Goal: Check status: Check status

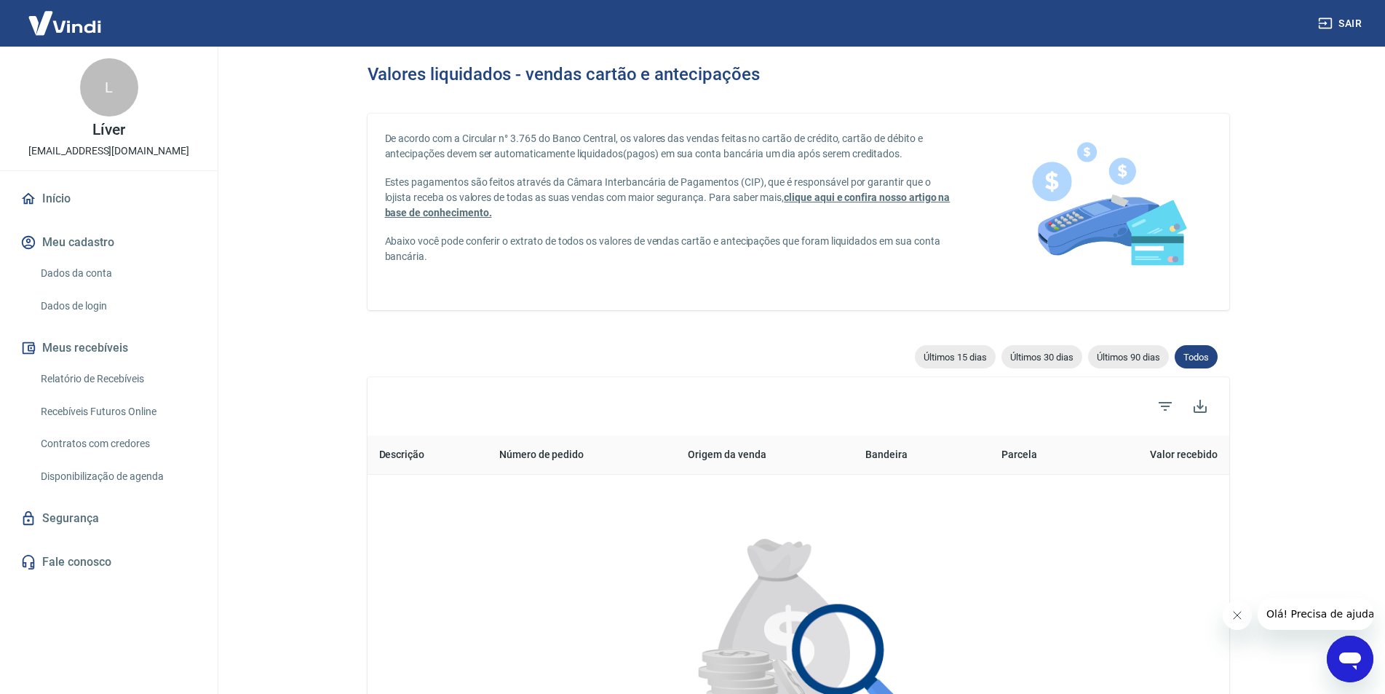
click at [125, 379] on link "Relatório de Recebíveis" at bounding box center [117, 379] width 165 height 30
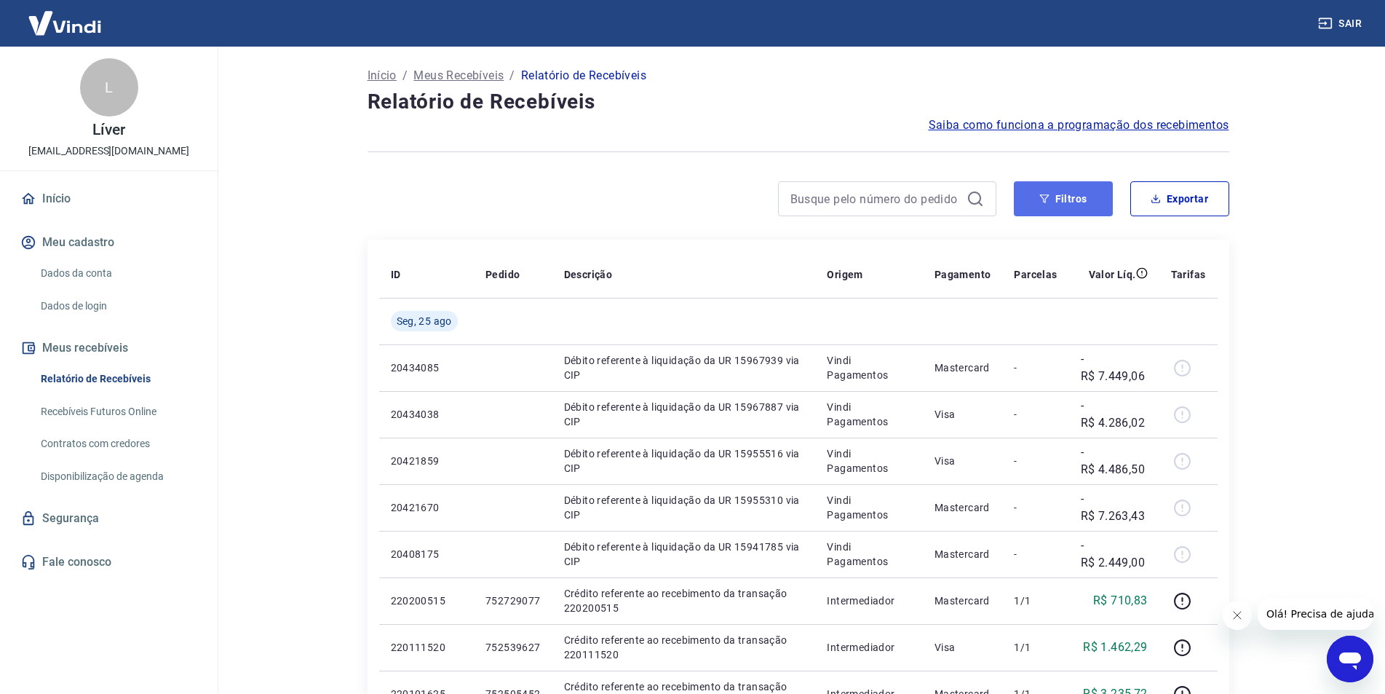
click at [1057, 201] on button "Filtros" at bounding box center [1063, 198] width 99 height 35
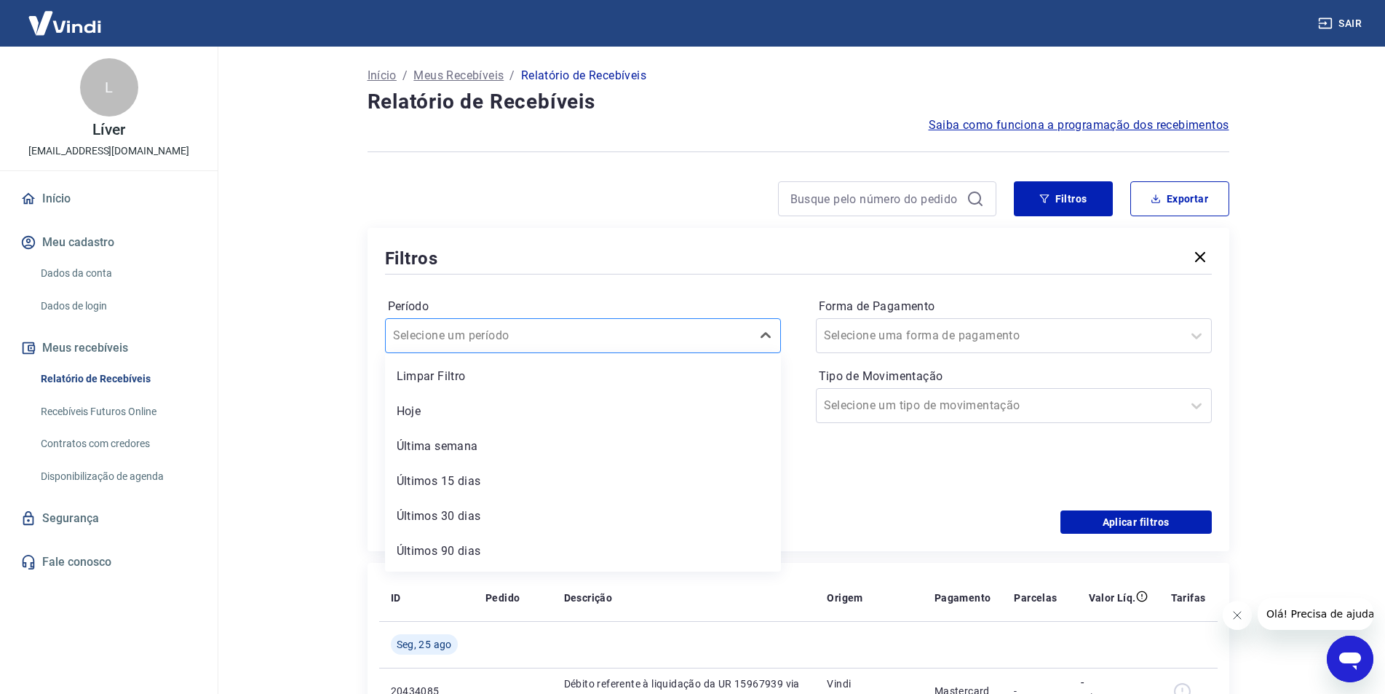
click at [528, 336] on div at bounding box center [568, 335] width 351 height 20
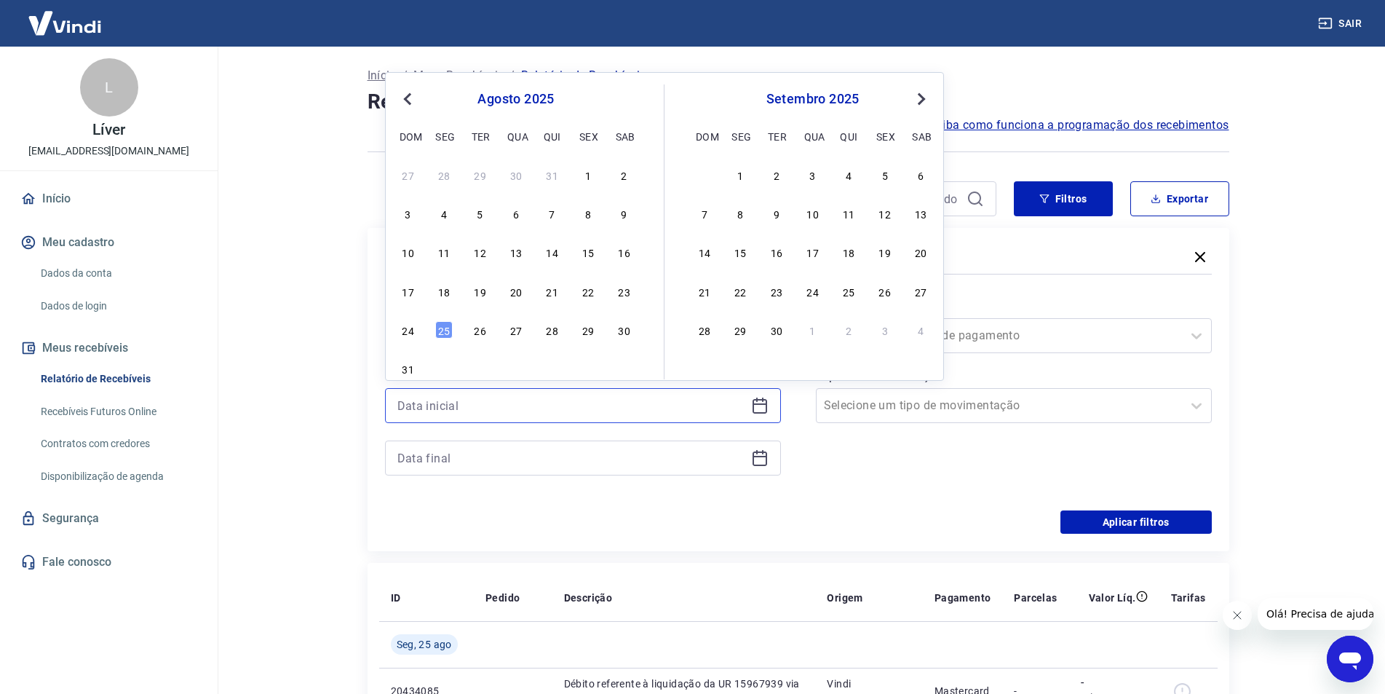
click at [507, 403] on input at bounding box center [571, 405] width 348 height 22
click at [616, 295] on div "23" at bounding box center [624, 290] width 17 height 17
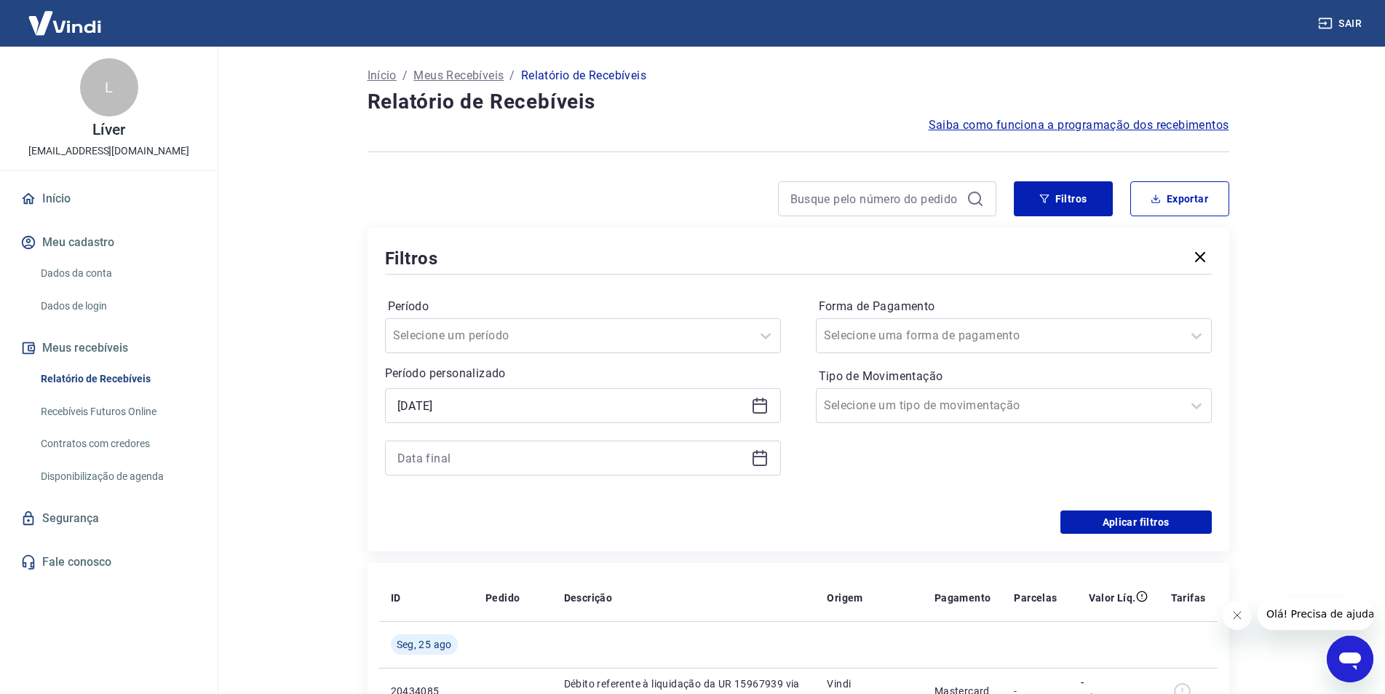
type input "23/08/2025"
click at [482, 457] on input at bounding box center [571, 458] width 348 height 22
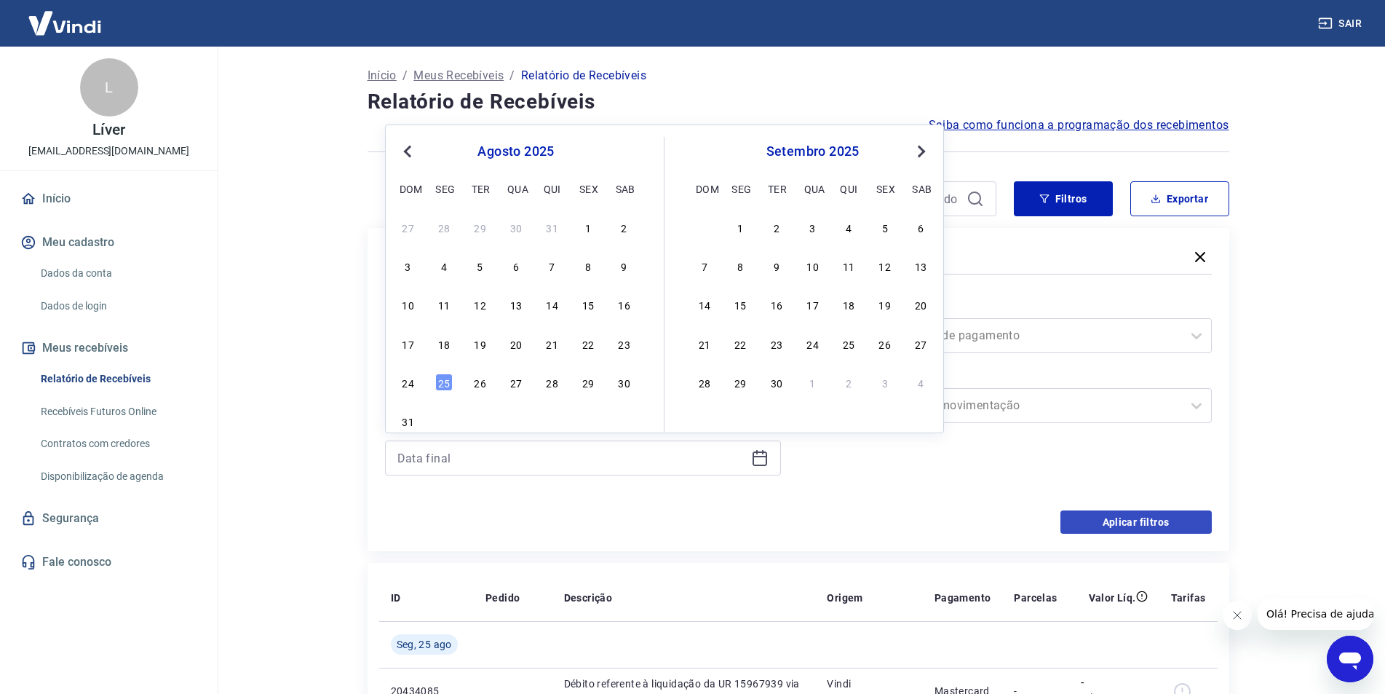
click at [629, 346] on div "23" at bounding box center [624, 343] width 17 height 17
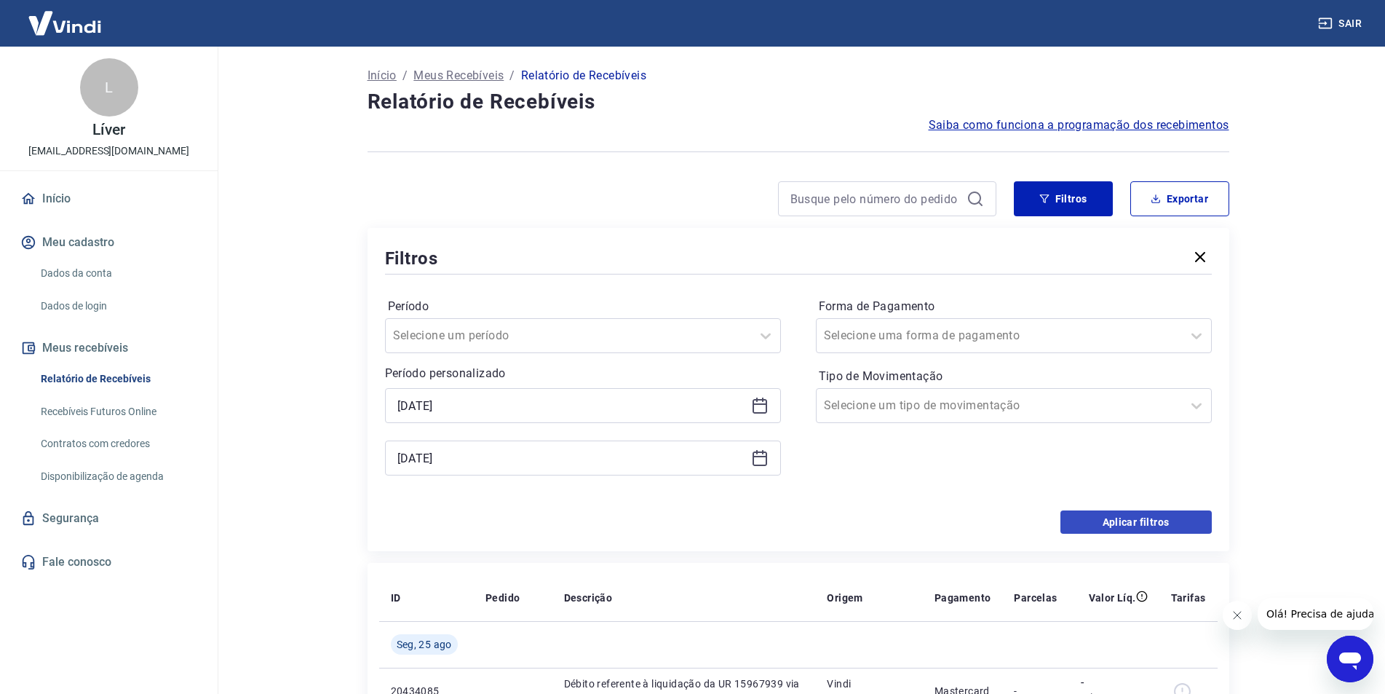
type input "23/08/2025"
click at [1122, 520] on button "Aplicar filtros" at bounding box center [1135, 521] width 151 height 23
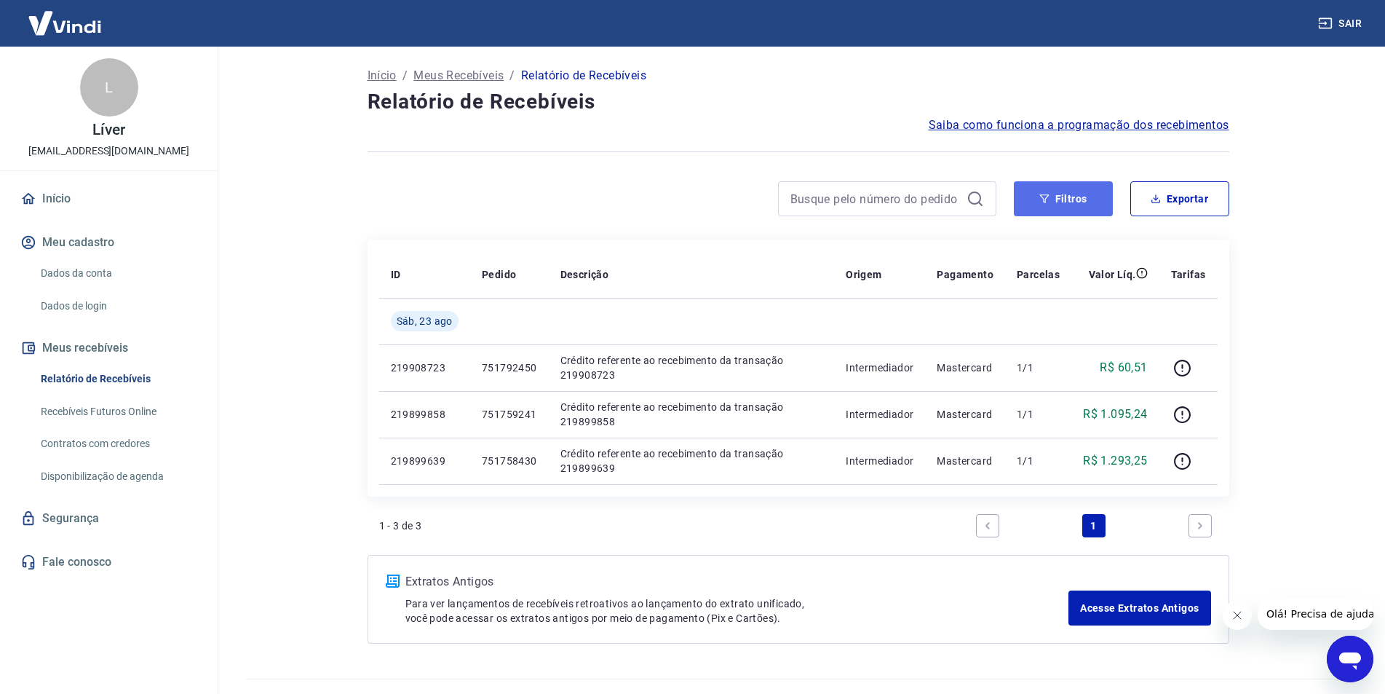
click at [1034, 201] on button "Filtros" at bounding box center [1063, 198] width 99 height 35
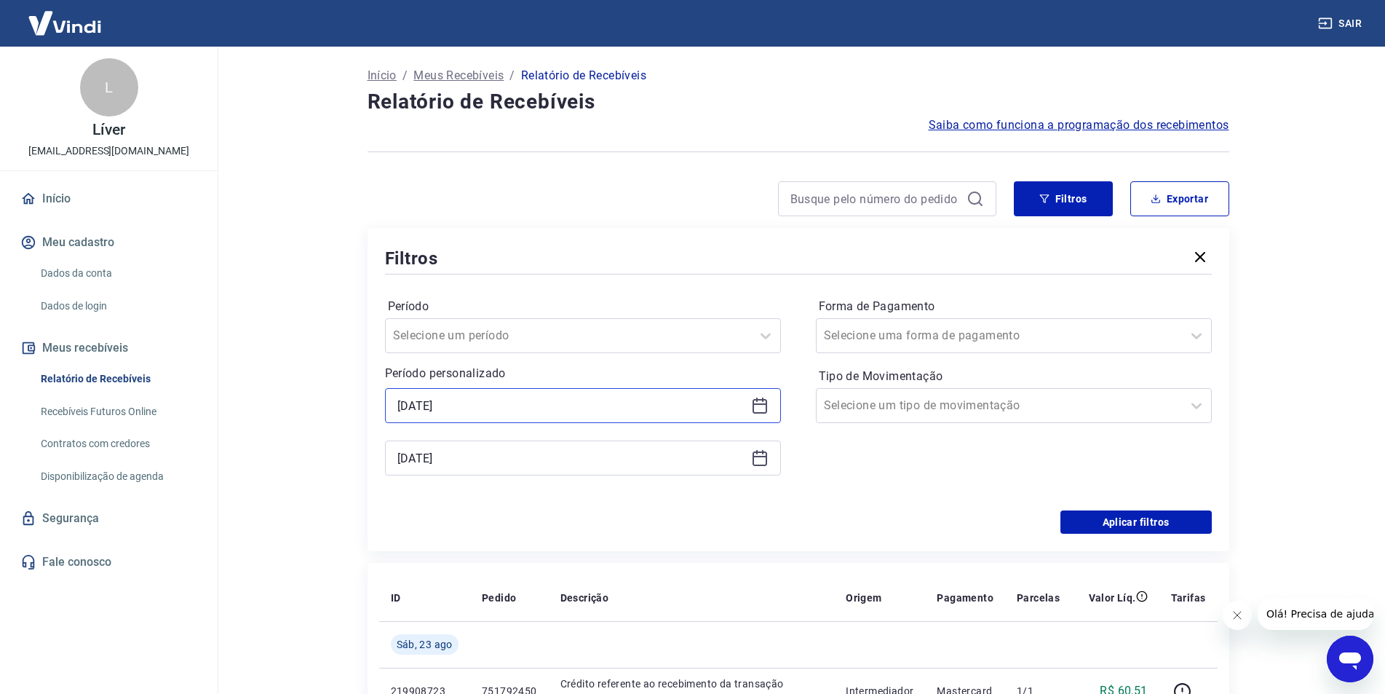
click at [545, 407] on input "23/08/2025" at bounding box center [571, 405] width 348 height 22
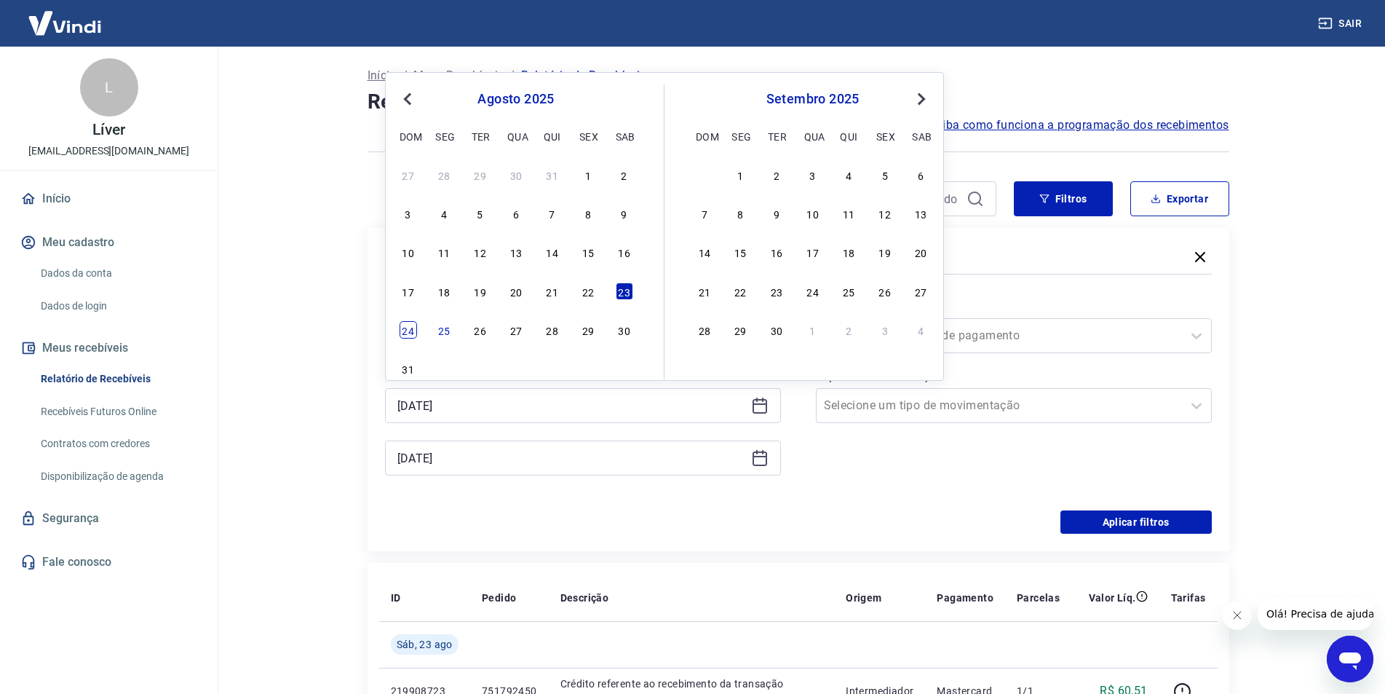
click at [410, 331] on div "24" at bounding box center [408, 329] width 17 height 17
type input "24/08/2025"
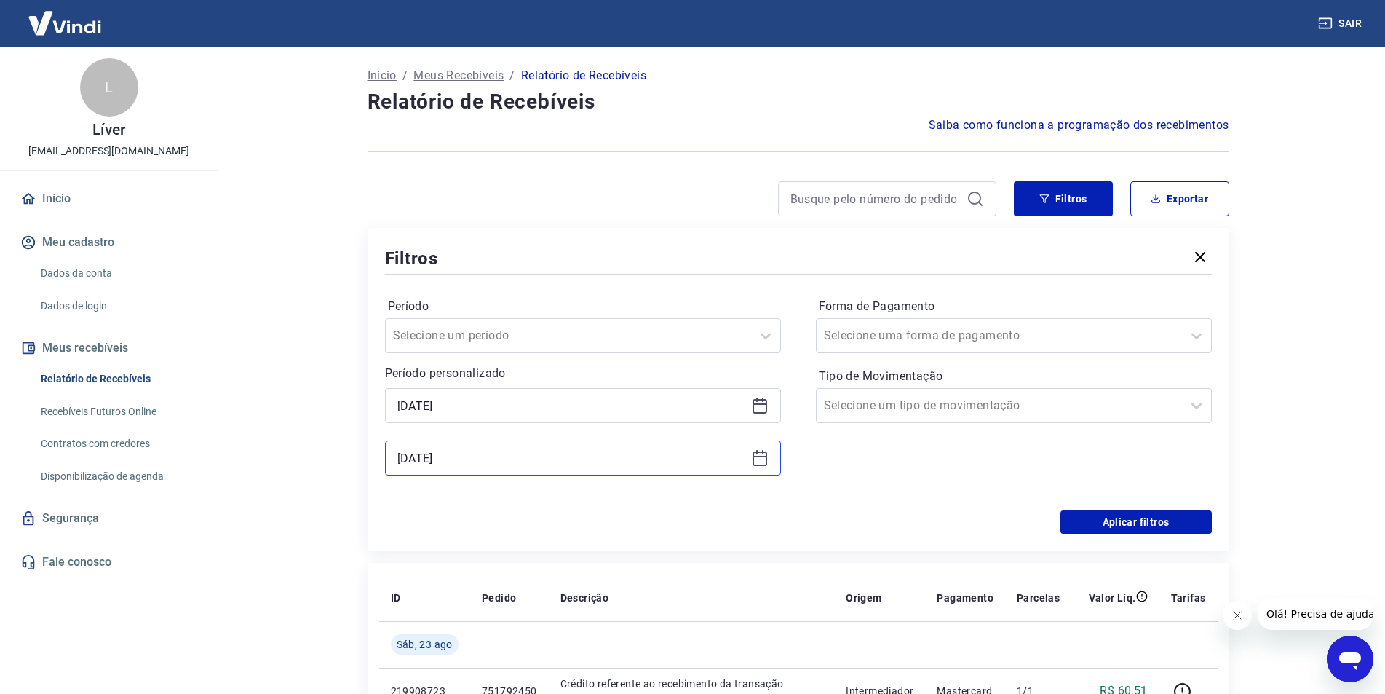
click at [484, 457] on input "23/08/2025" at bounding box center [571, 458] width 348 height 22
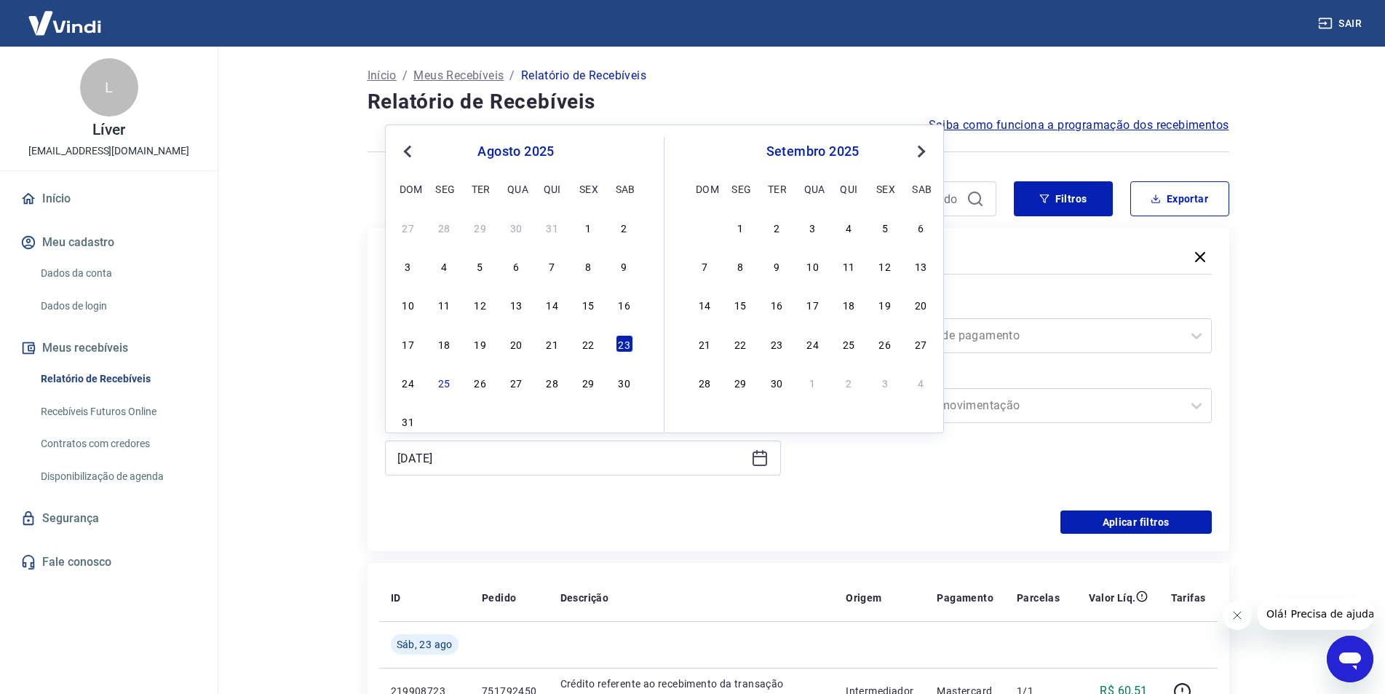
click at [411, 380] on div "24" at bounding box center [408, 381] width 17 height 17
type input "24/08/2025"
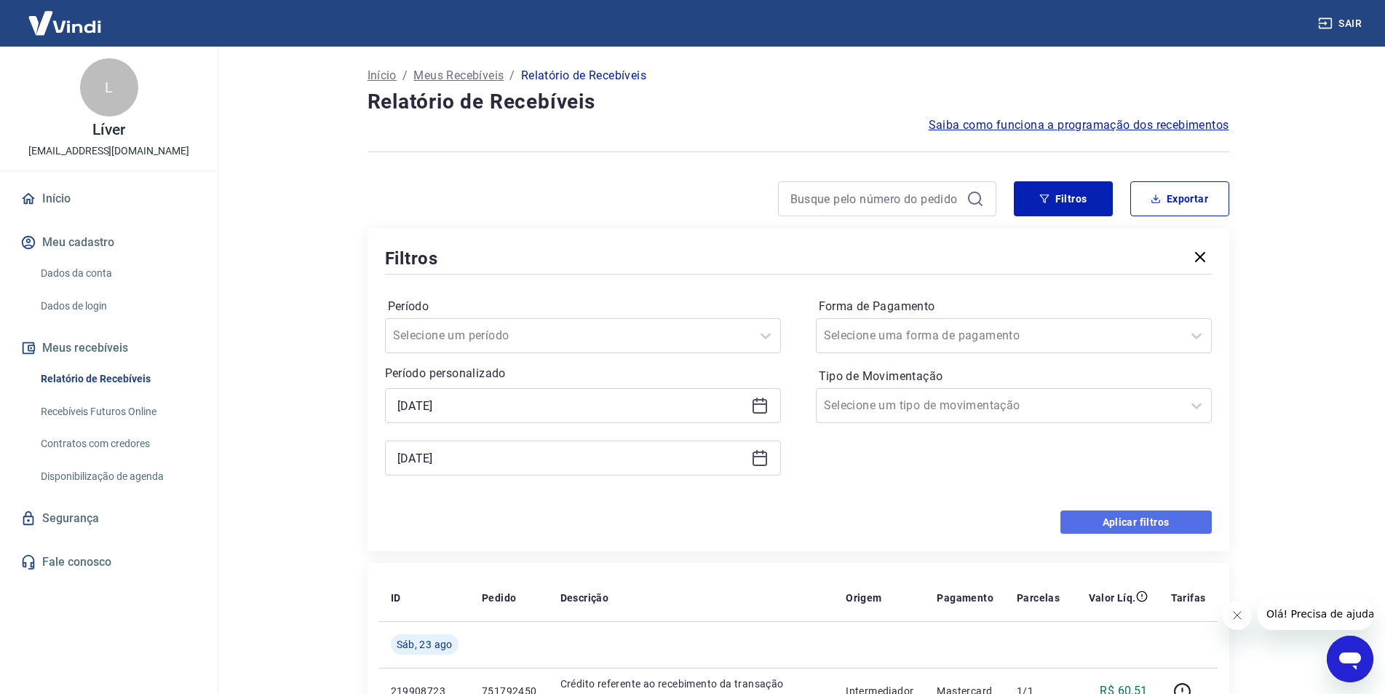
click at [1127, 520] on button "Aplicar filtros" at bounding box center [1135, 521] width 151 height 23
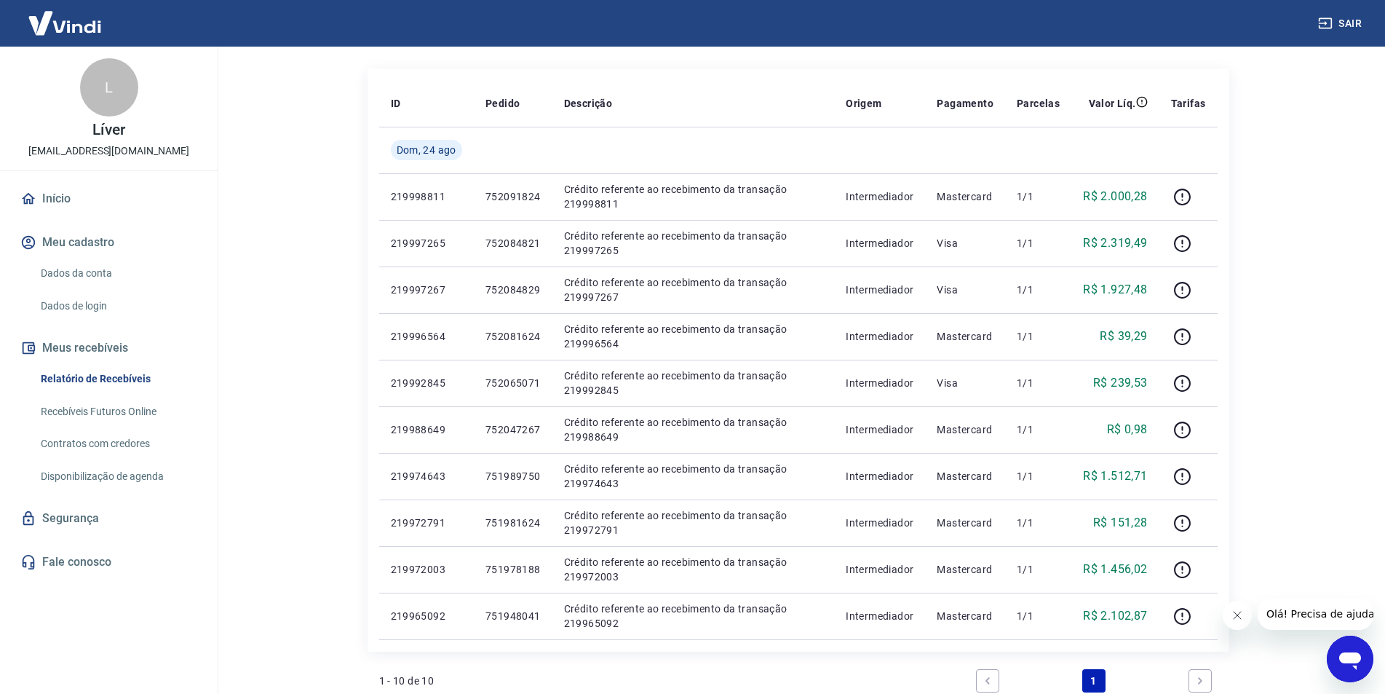
scroll to position [146, 0]
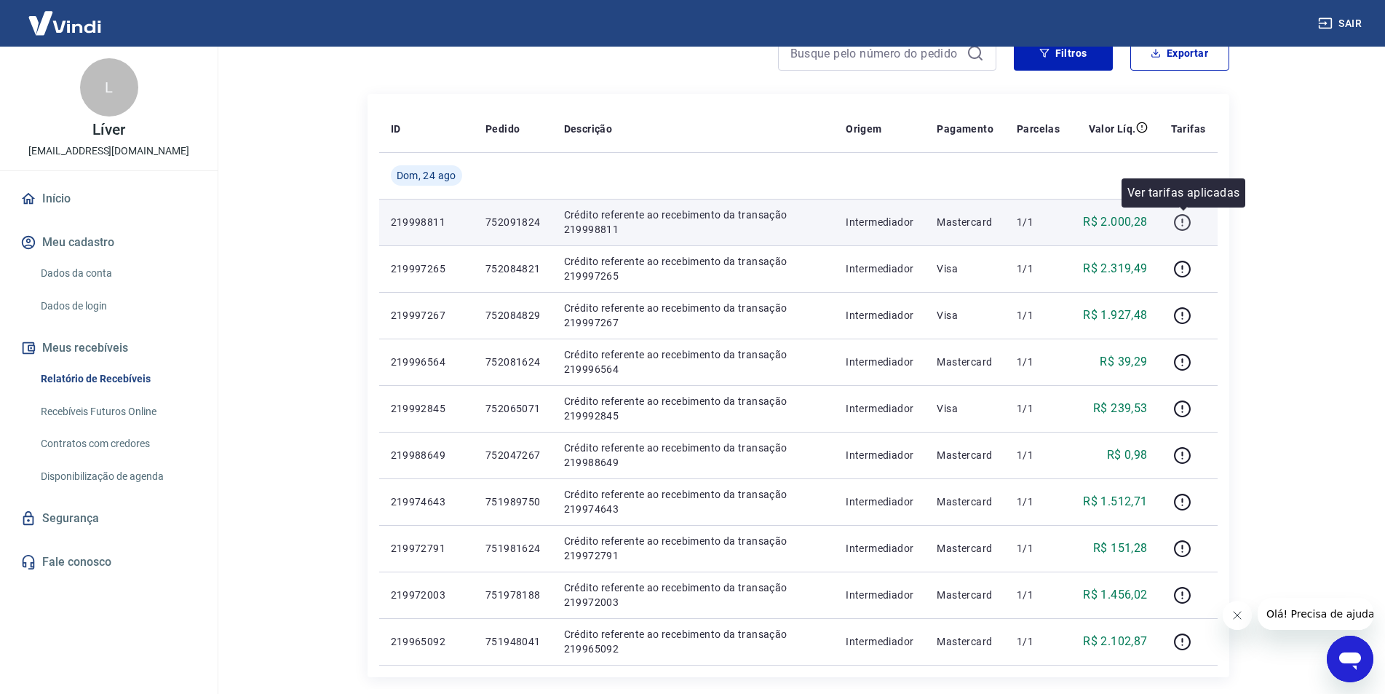
click at [1183, 221] on icon "button" at bounding box center [1182, 220] width 1 height 4
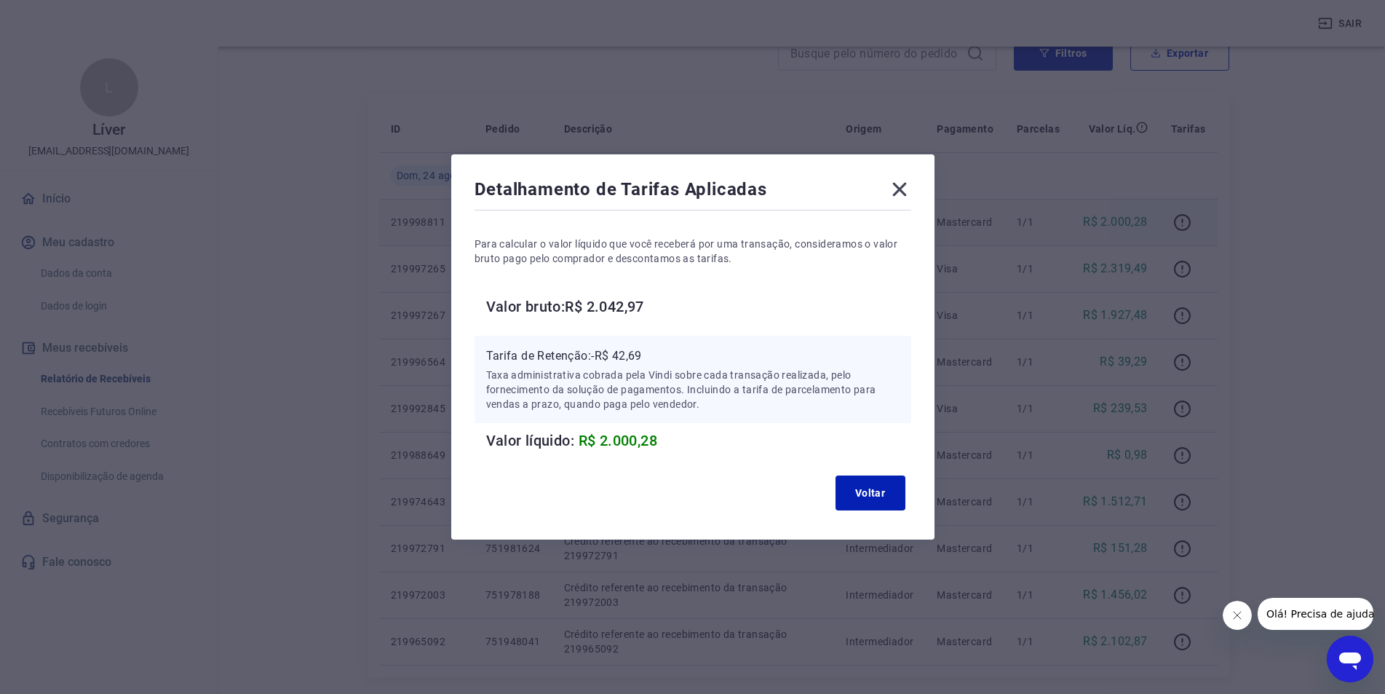
click at [900, 186] on icon at bounding box center [899, 189] width 23 height 23
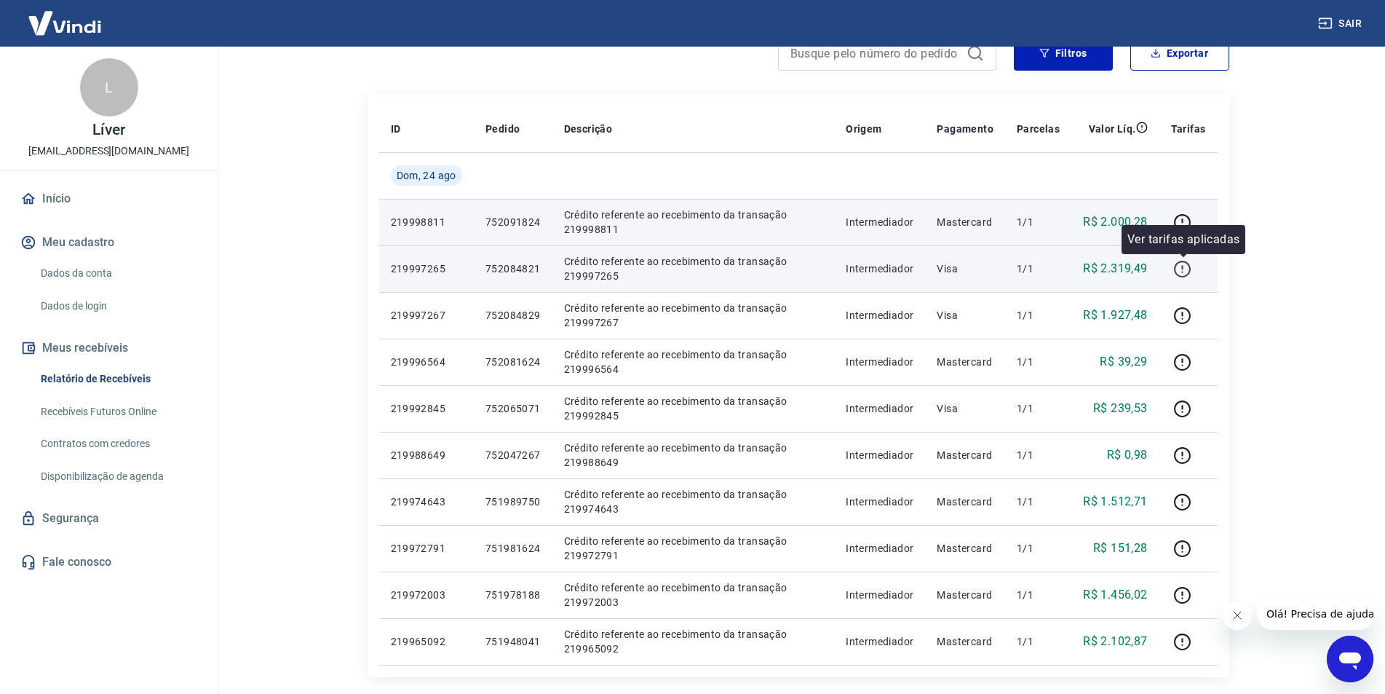
click at [1189, 272] on icon "button" at bounding box center [1182, 269] width 18 height 18
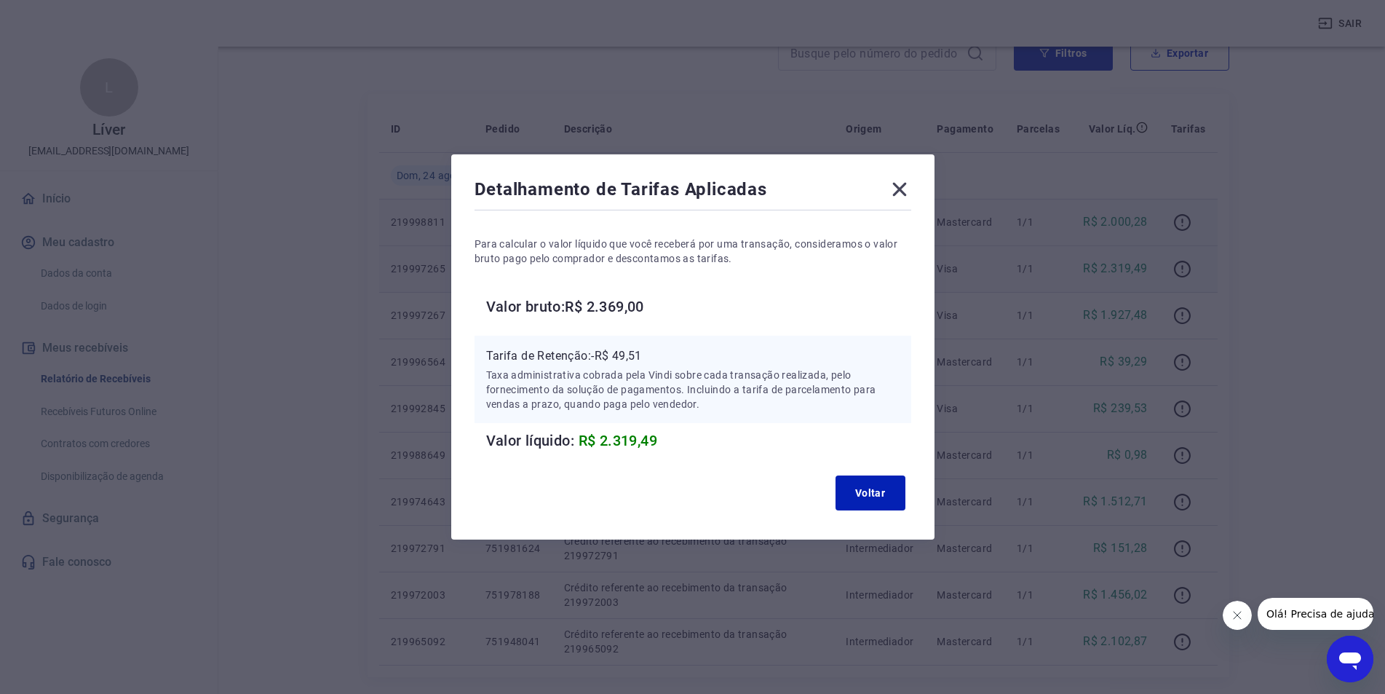
click at [906, 186] on icon at bounding box center [899, 189] width 23 height 23
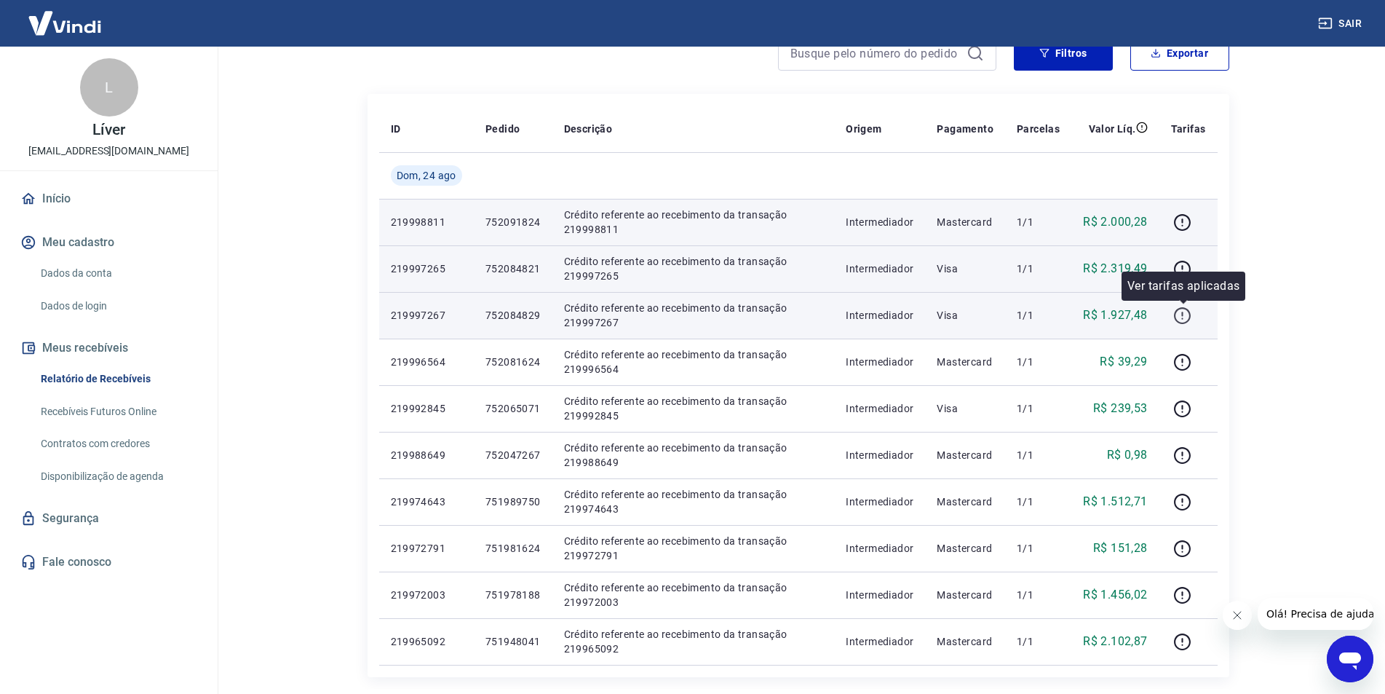
click at [1188, 317] on icon "button" at bounding box center [1182, 315] width 18 height 18
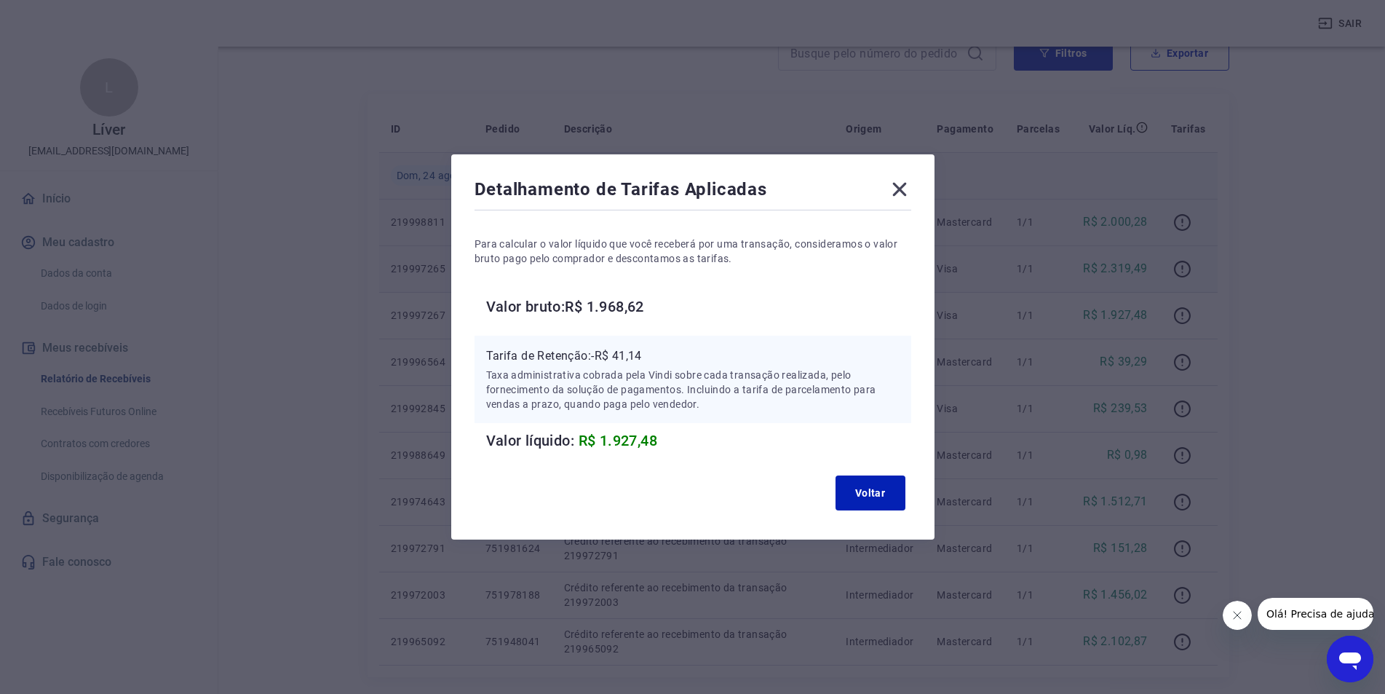
drag, startPoint x: 908, startPoint y: 186, endPoint x: 965, endPoint y: 186, distance: 56.8
click at [906, 186] on icon at bounding box center [899, 190] width 14 height 14
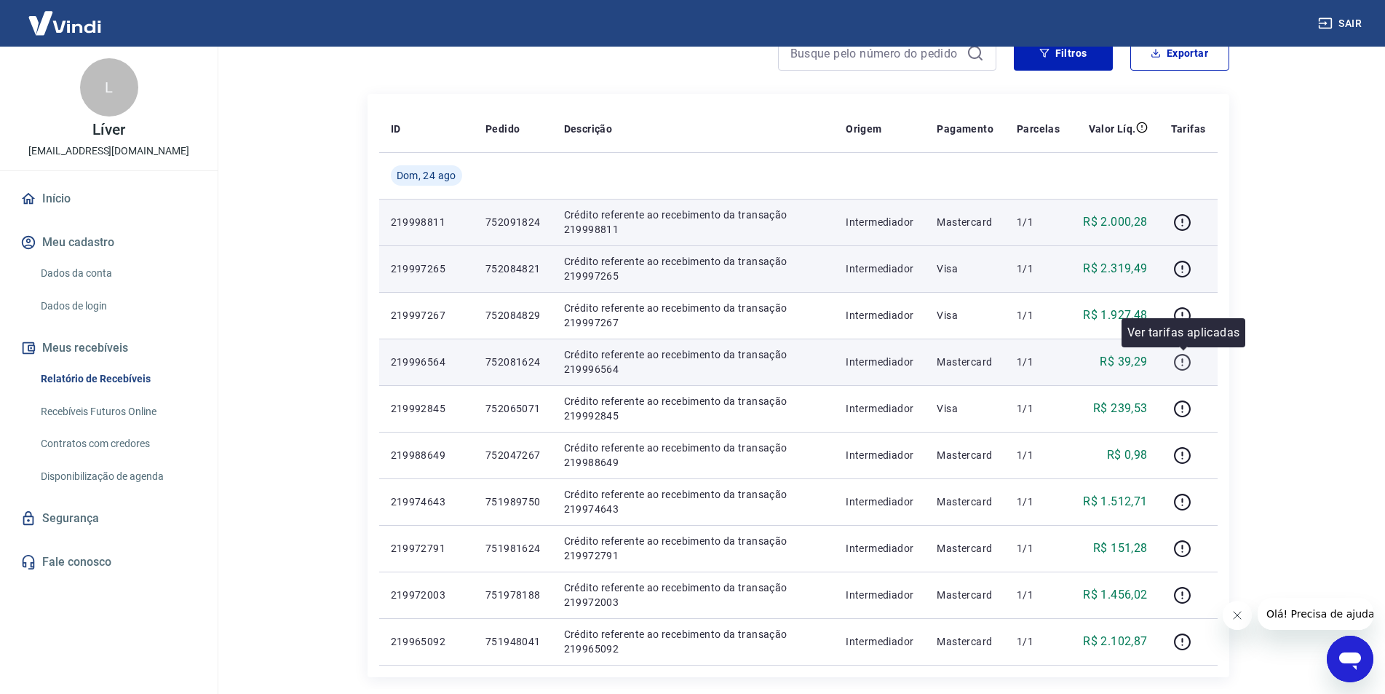
click at [1190, 363] on icon "button" at bounding box center [1182, 362] width 18 height 18
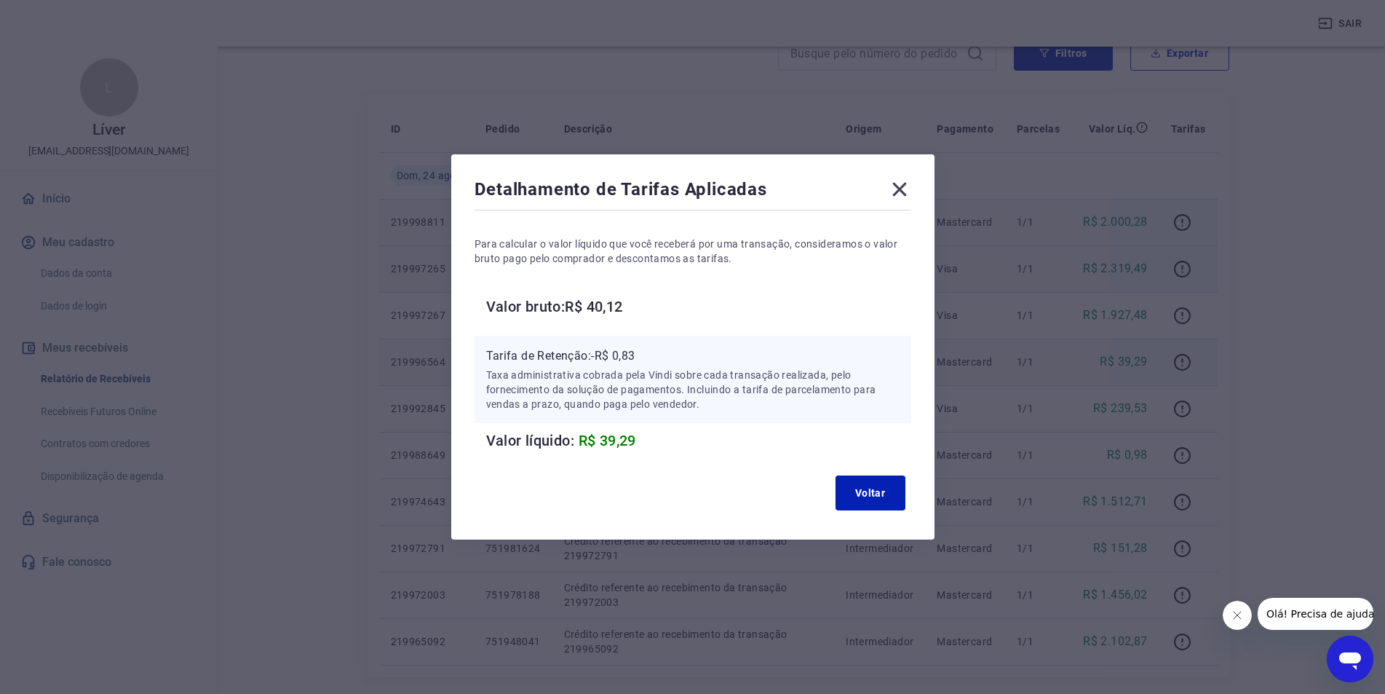
click at [904, 185] on icon at bounding box center [899, 189] width 23 height 23
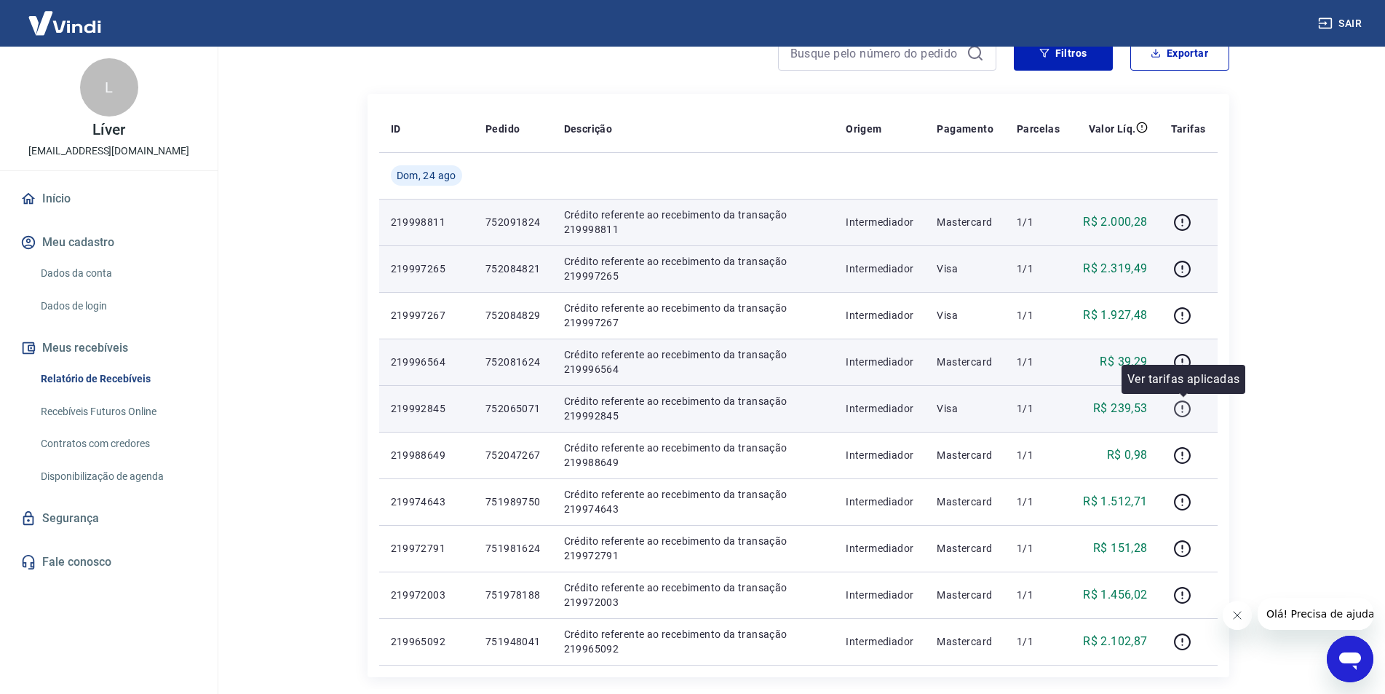
click at [1181, 408] on icon "button" at bounding box center [1182, 409] width 18 height 18
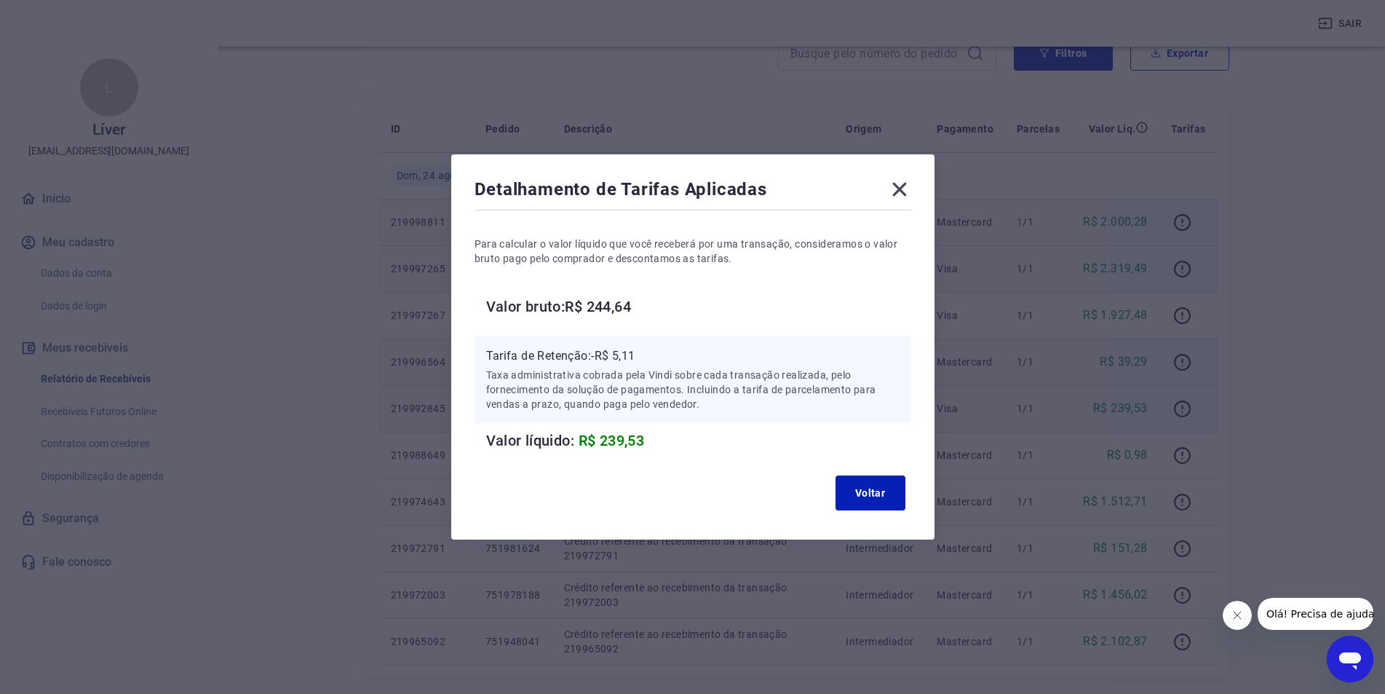
click at [904, 195] on icon at bounding box center [899, 189] width 23 height 23
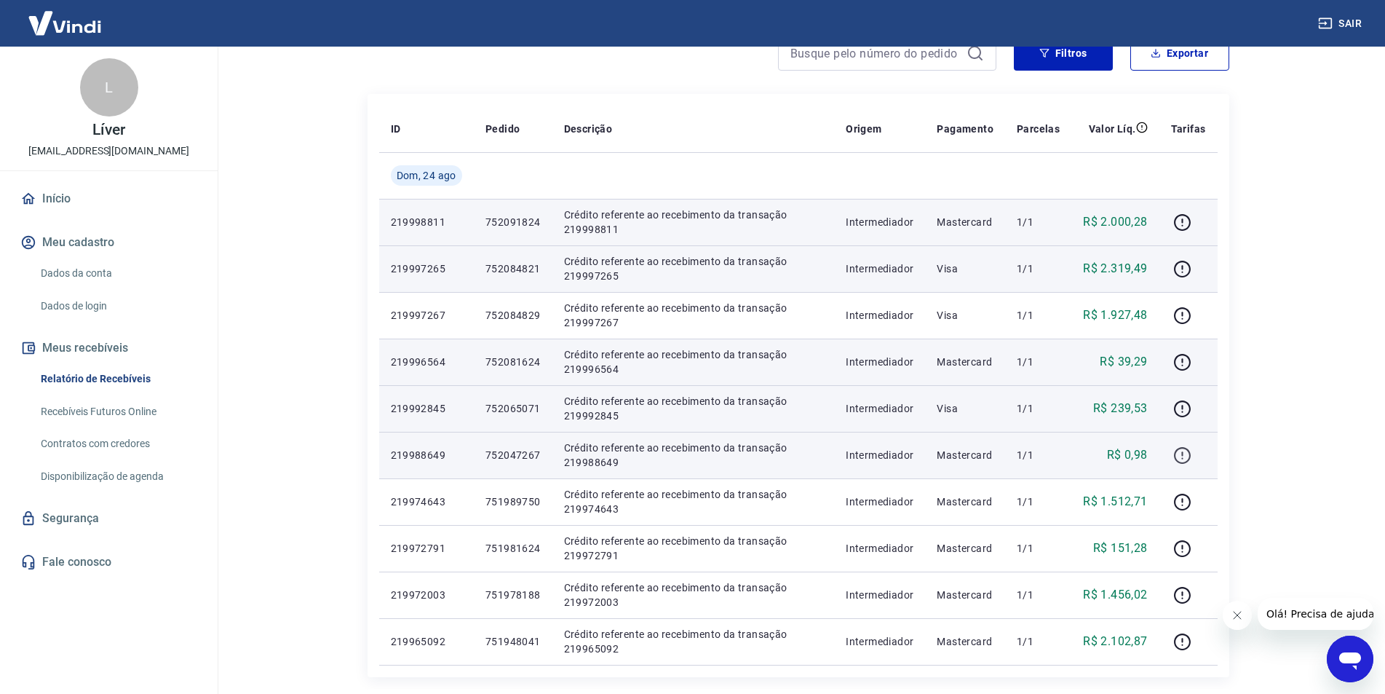
click at [1180, 458] on icon "button" at bounding box center [1182, 455] width 18 height 18
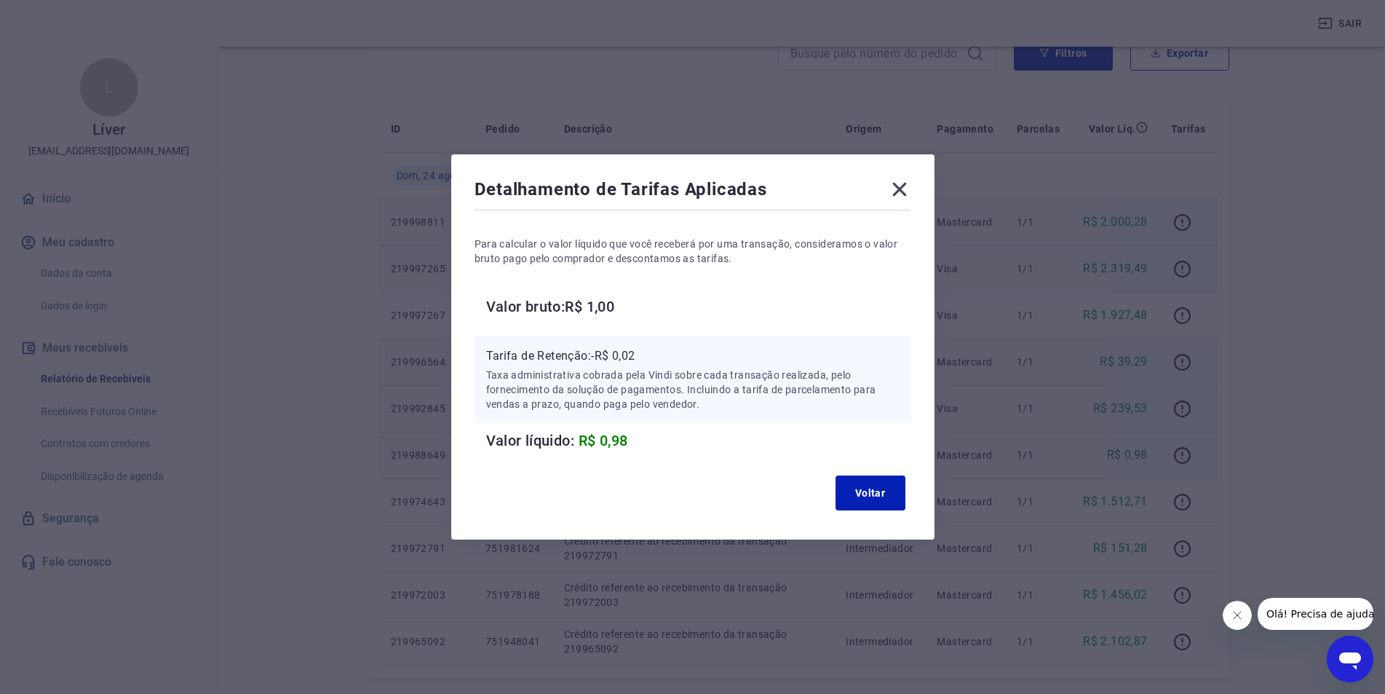
click at [903, 183] on icon at bounding box center [899, 189] width 23 height 23
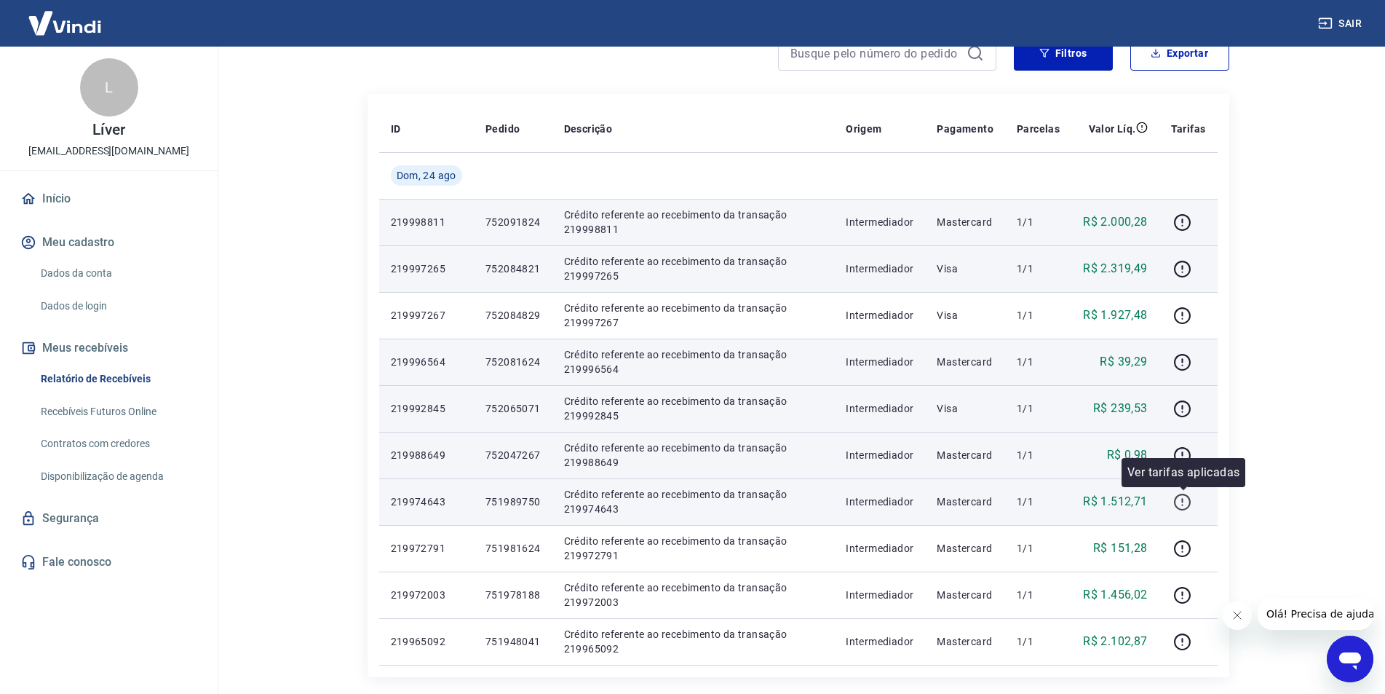
click at [1183, 502] on icon "button" at bounding box center [1182, 500] width 1 height 4
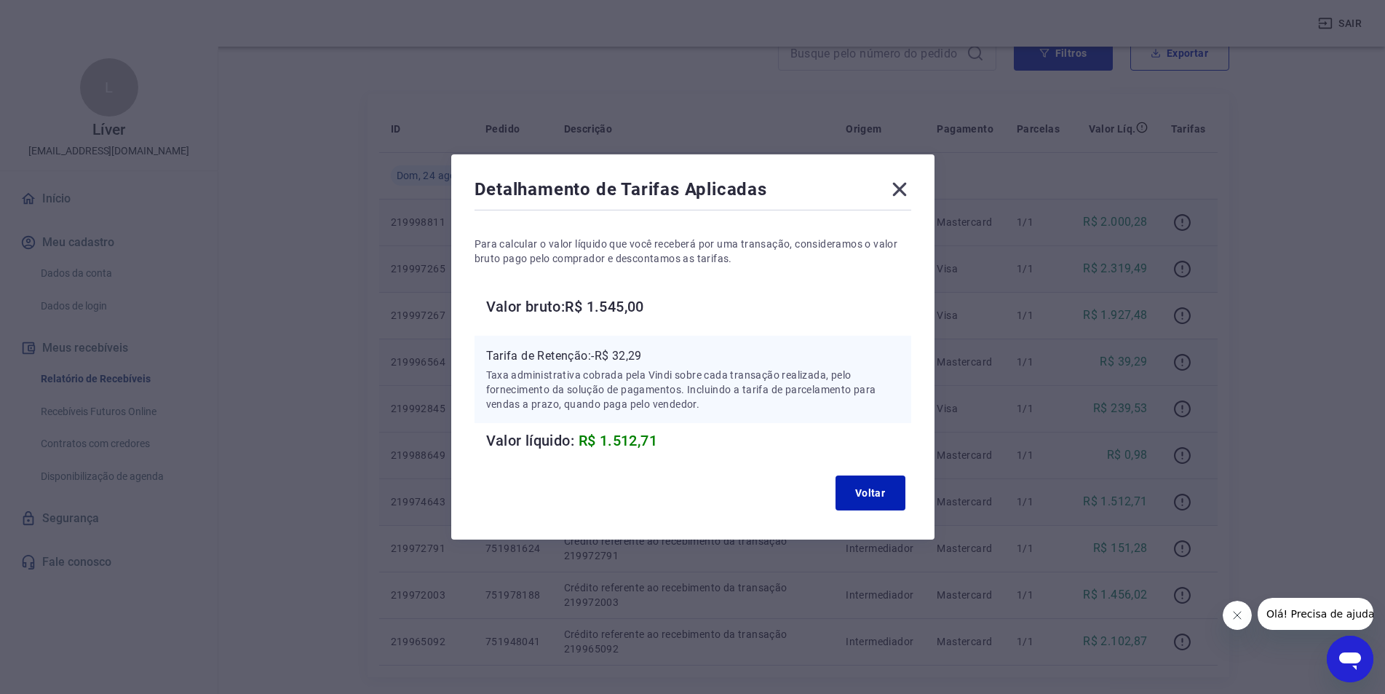
click at [906, 187] on icon at bounding box center [899, 190] width 14 height 14
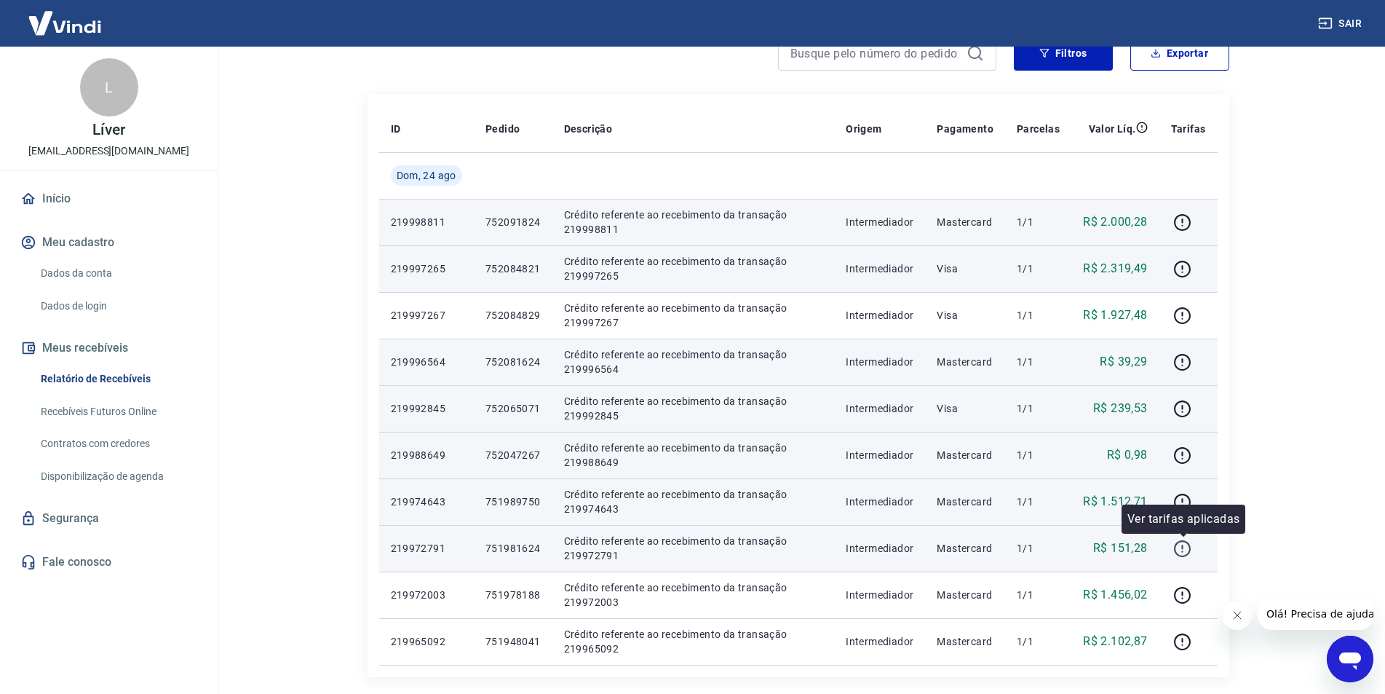
click at [1183, 549] on icon "button" at bounding box center [1182, 548] width 18 height 18
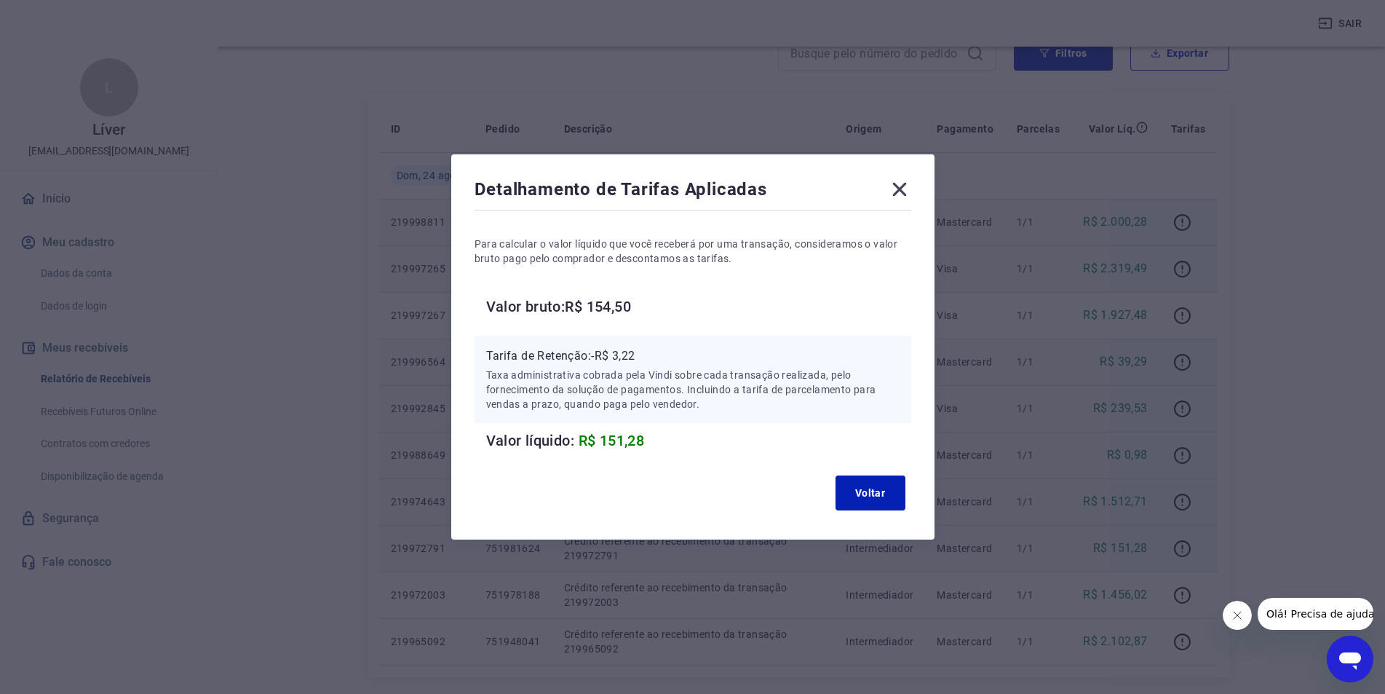
click at [908, 183] on icon at bounding box center [899, 189] width 23 height 23
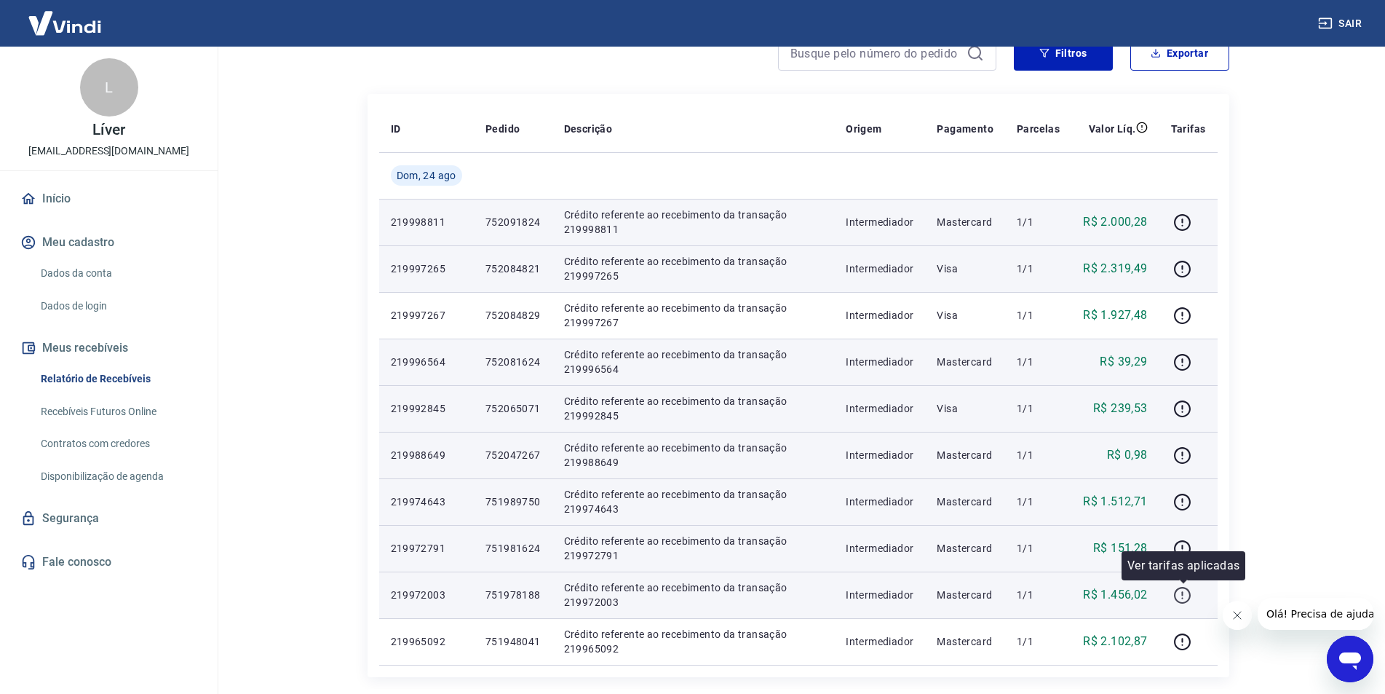
click at [1191, 589] on icon "button" at bounding box center [1182, 595] width 18 height 18
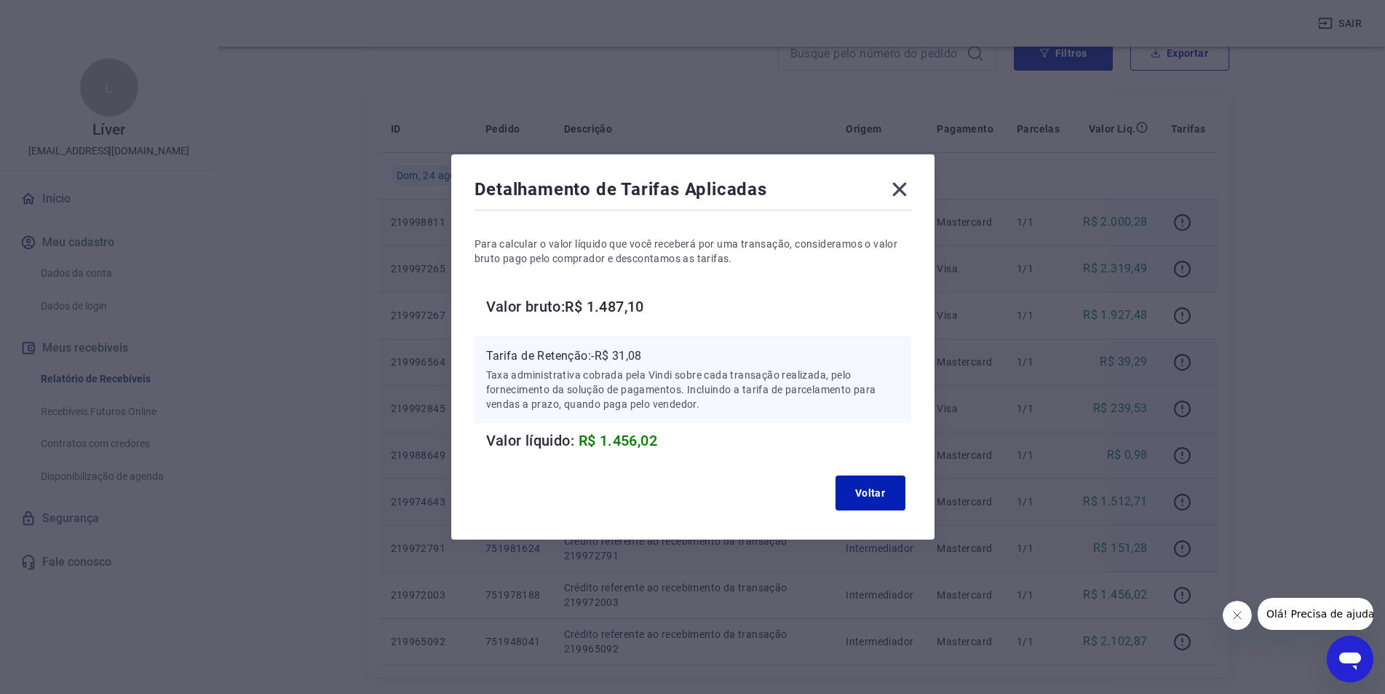
drag, startPoint x: 905, startPoint y: 192, endPoint x: 1297, endPoint y: 528, distance: 516.6
click at [908, 193] on icon at bounding box center [899, 189] width 23 height 23
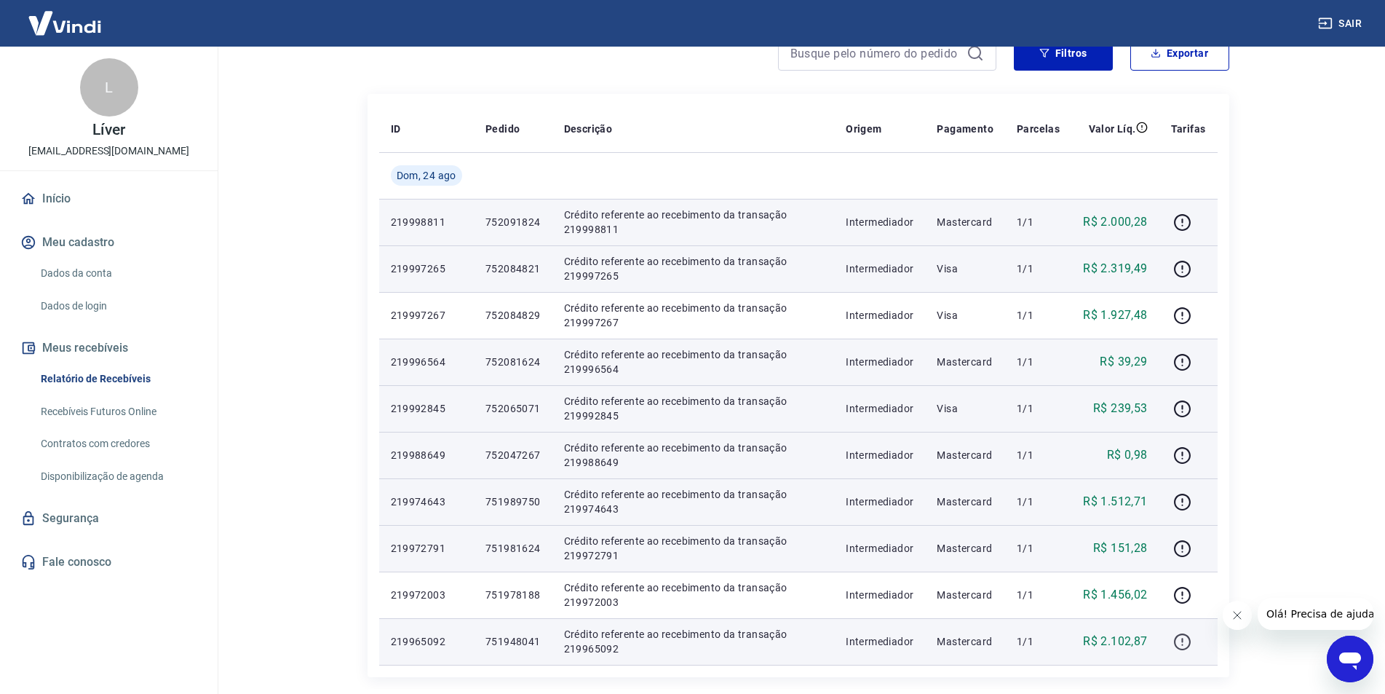
click at [1176, 645] on icon "button" at bounding box center [1182, 641] width 17 height 17
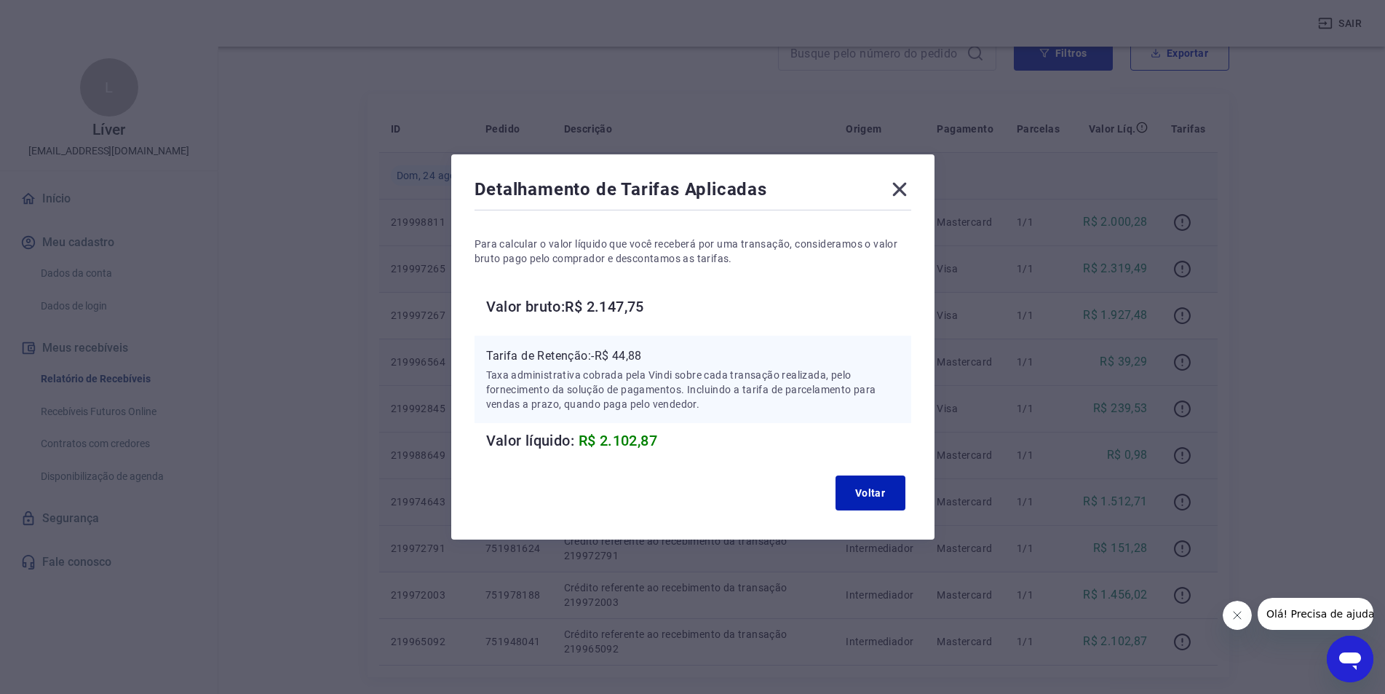
drag, startPoint x: 906, startPoint y: 188, endPoint x: 914, endPoint y: 187, distance: 8.0
click at [910, 187] on icon at bounding box center [899, 189] width 23 height 23
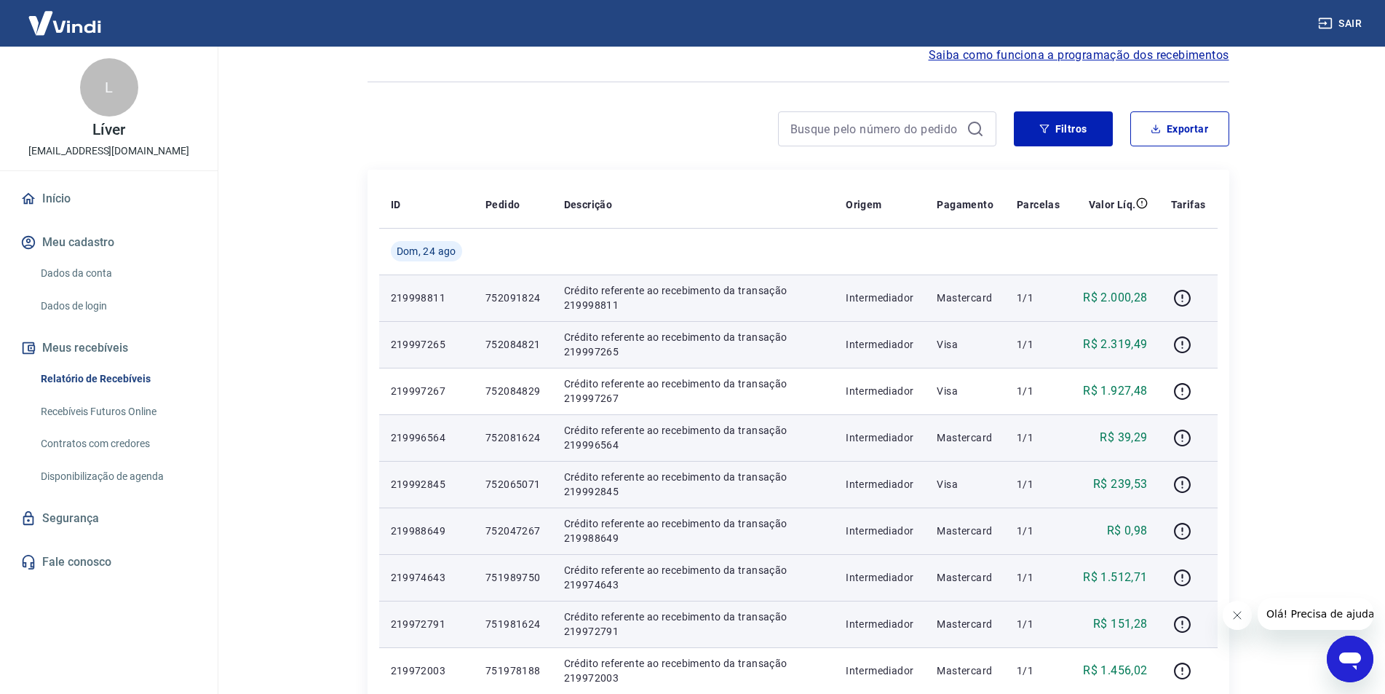
scroll to position [0, 0]
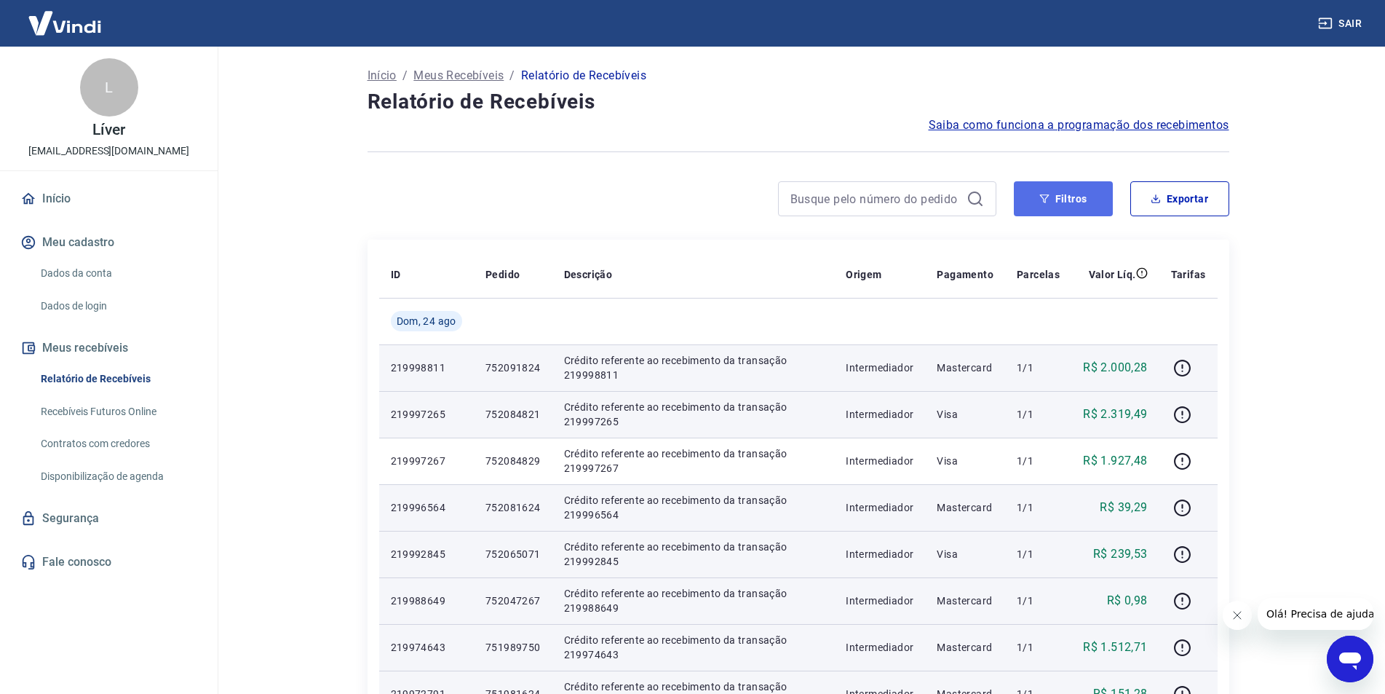
click at [1056, 198] on button "Filtros" at bounding box center [1063, 198] width 99 height 35
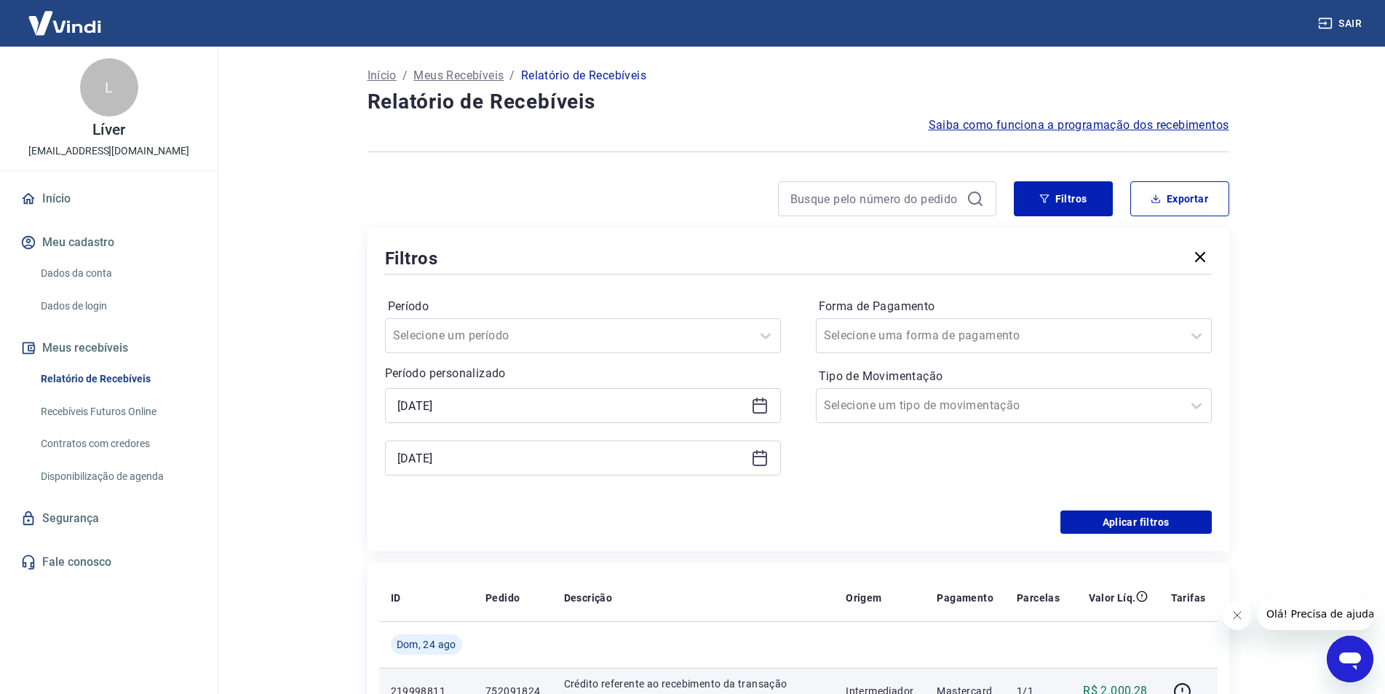
click at [528, 389] on div "24/08/2025" at bounding box center [583, 405] width 396 height 35
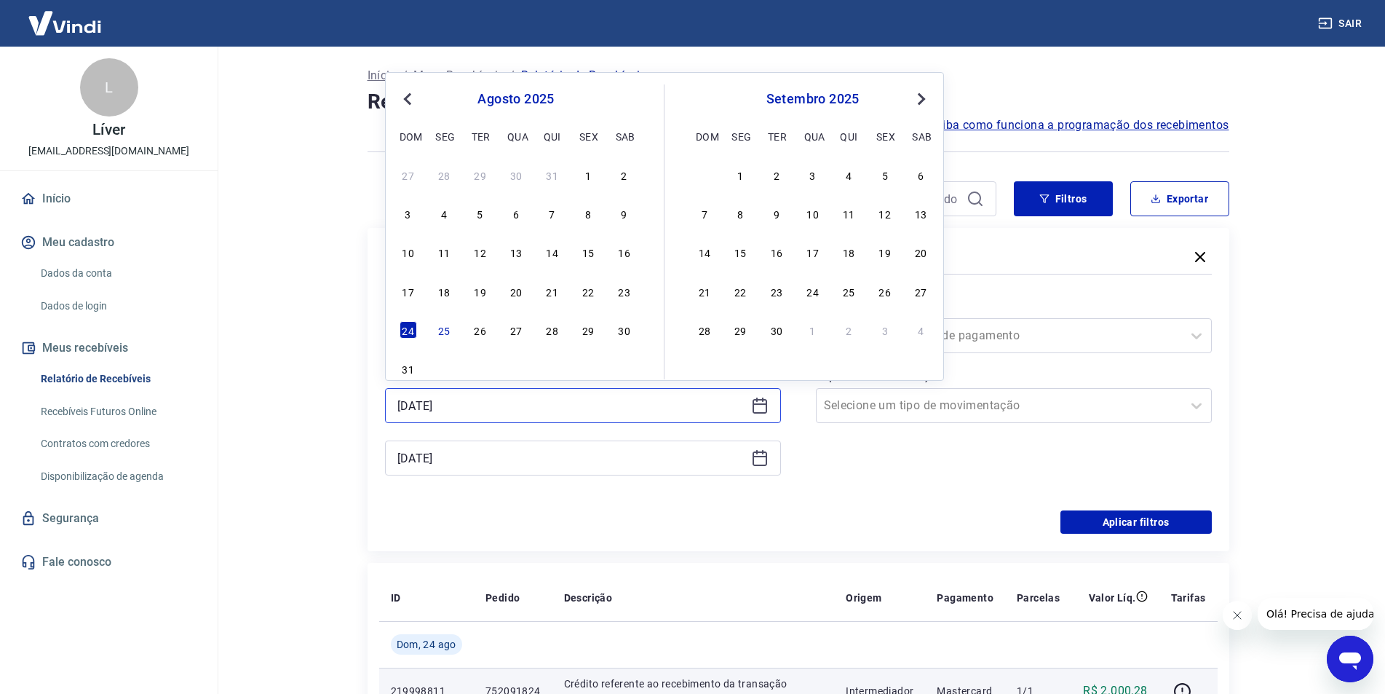
click at [528, 398] on input "24/08/2025" at bounding box center [571, 405] width 348 height 22
click at [440, 330] on div "25" at bounding box center [443, 329] width 17 height 17
type input "25/08/2025"
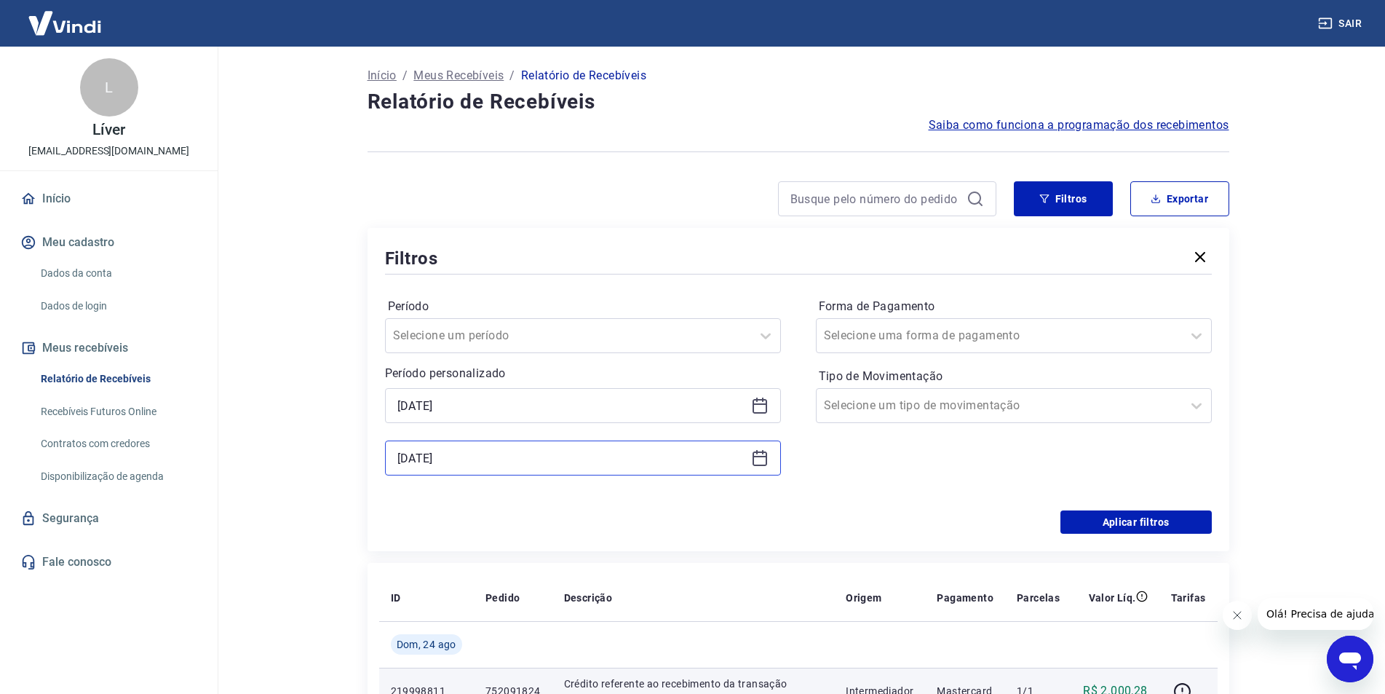
click at [493, 460] on input "24/08/2025" at bounding box center [571, 458] width 348 height 22
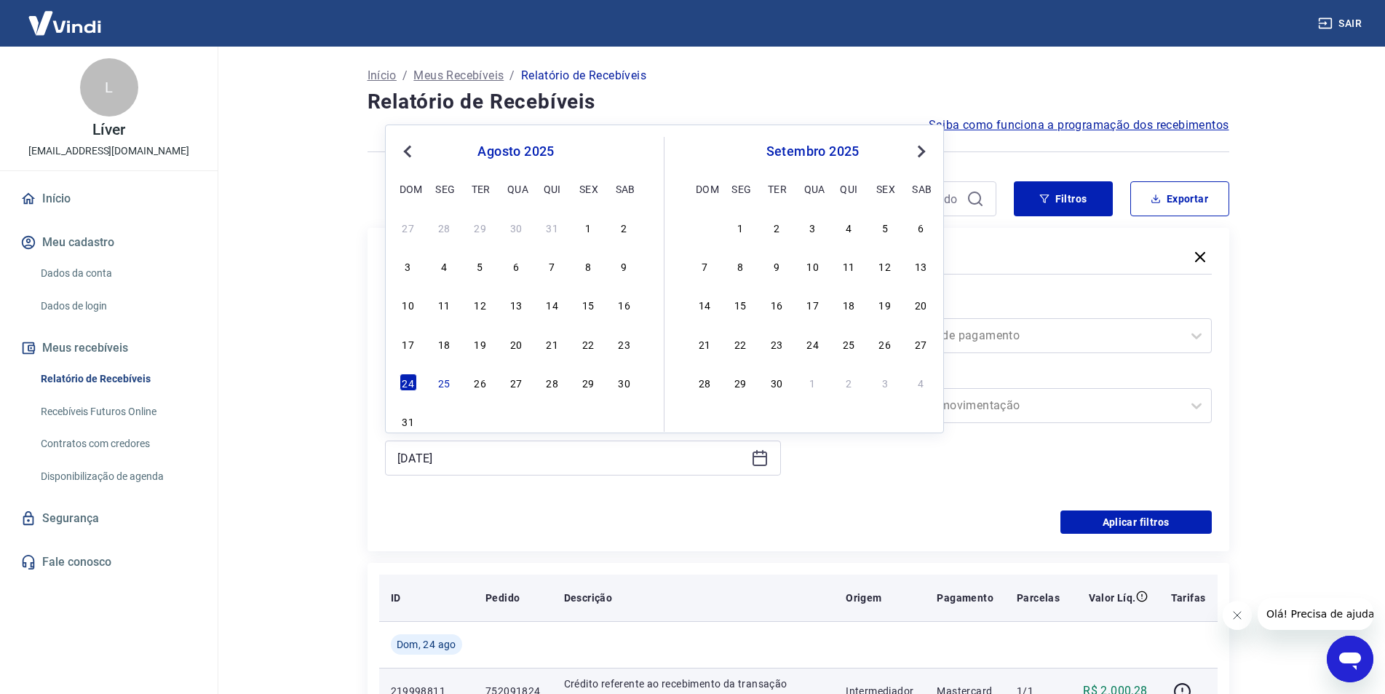
drag, startPoint x: 443, startPoint y: 378, endPoint x: 1048, endPoint y: 577, distance: 636.6
click at [443, 379] on div "25" at bounding box center [443, 381] width 17 height 17
type input "25/08/2025"
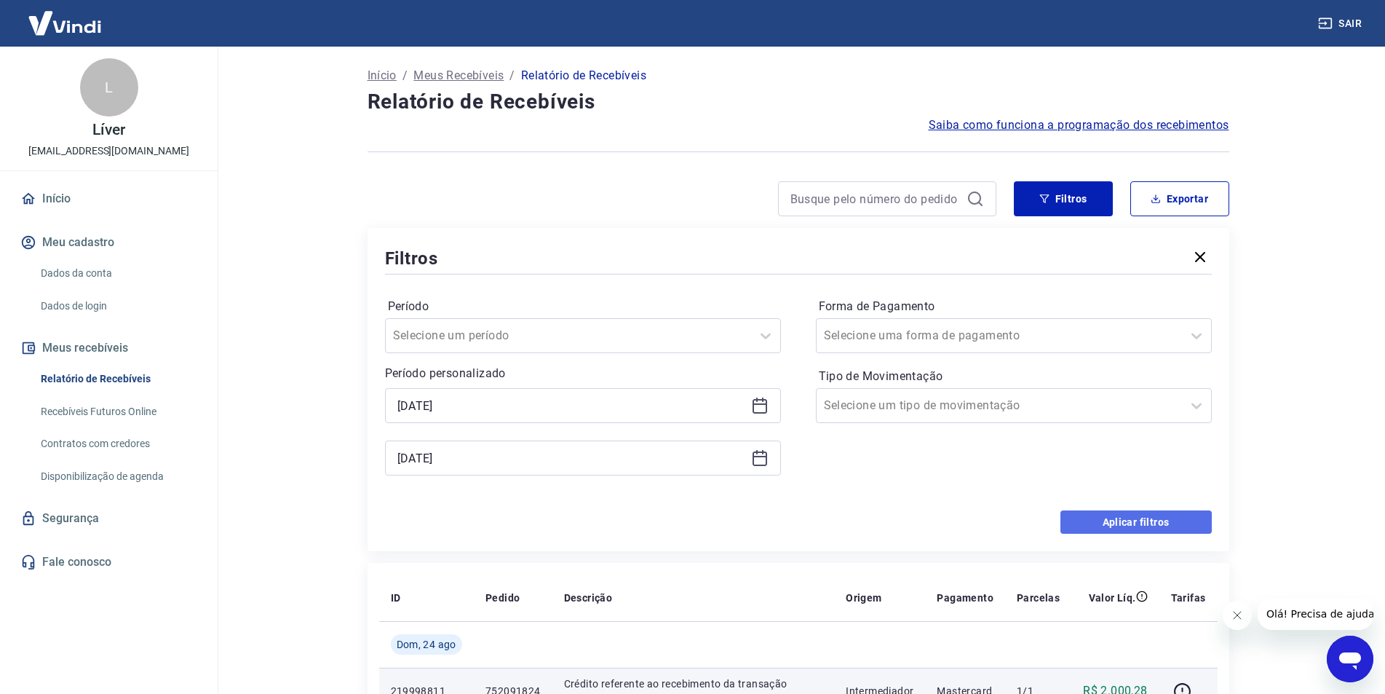
click at [1151, 515] on button "Aplicar filtros" at bounding box center [1135, 521] width 151 height 23
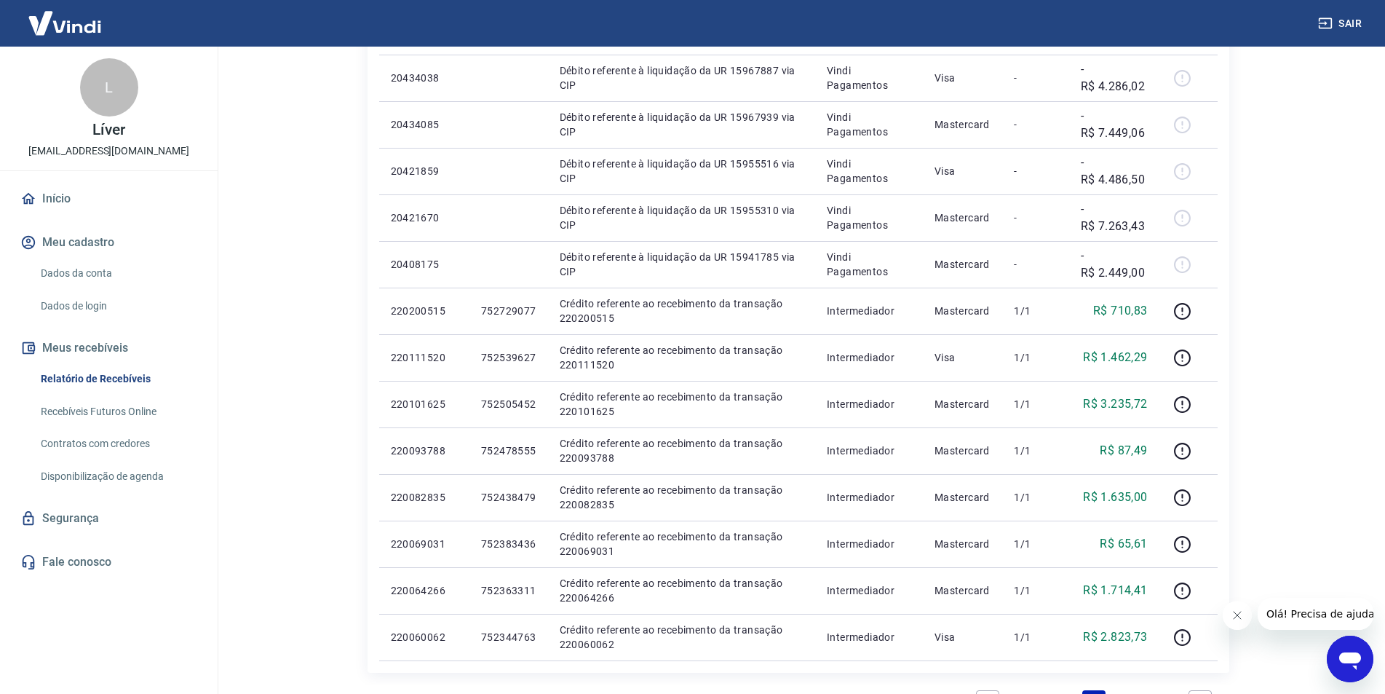
scroll to position [291, 0]
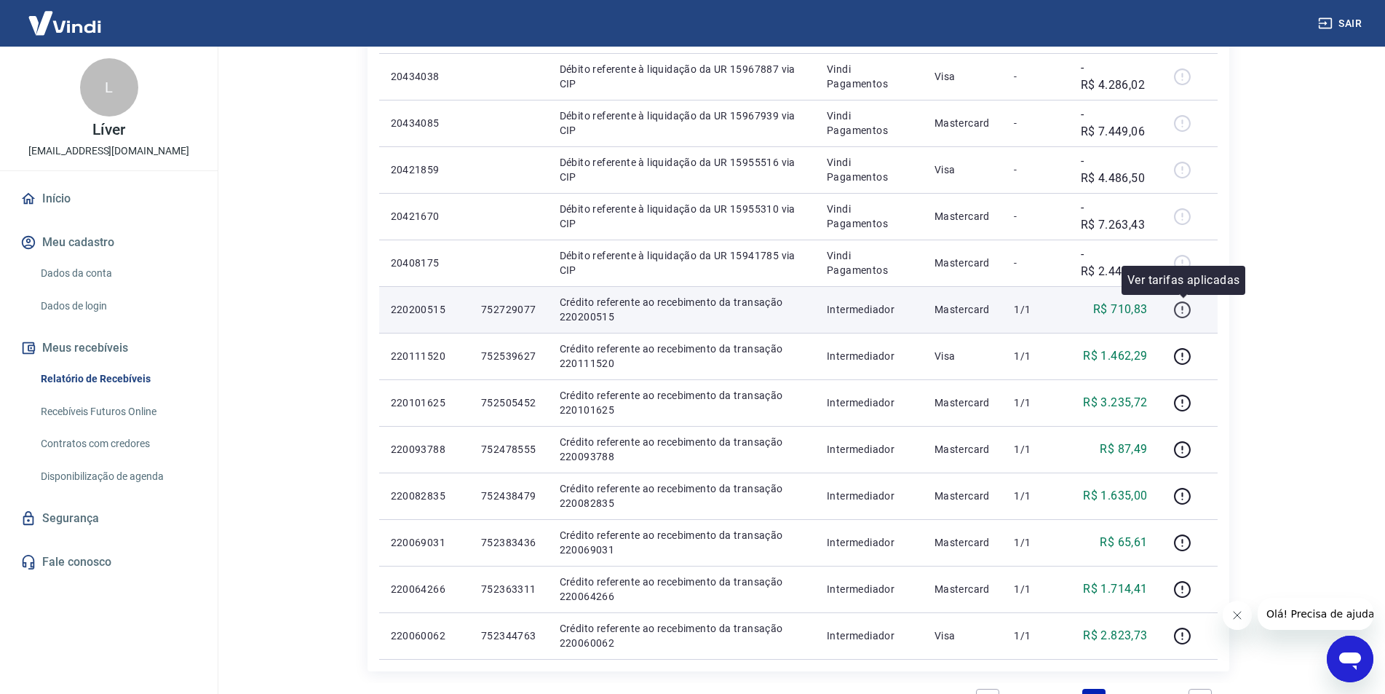
click at [1181, 311] on icon "button" at bounding box center [1182, 310] width 18 height 18
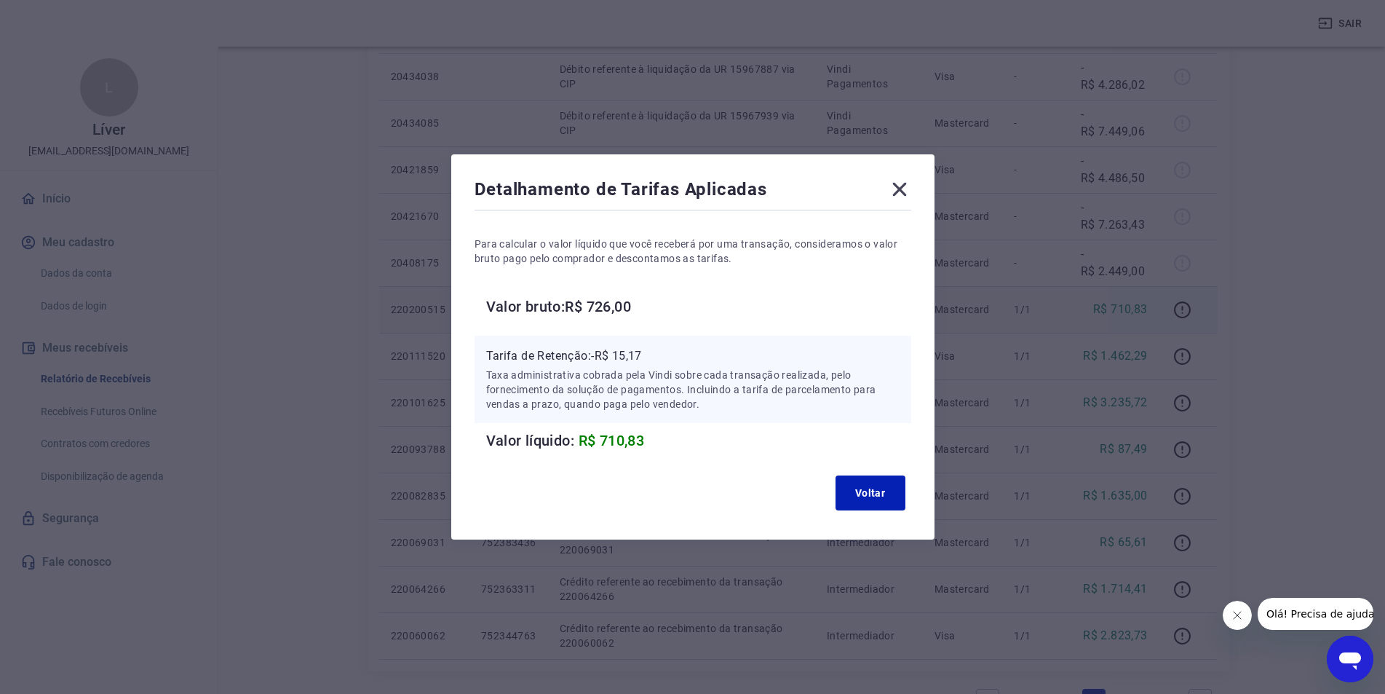
click at [900, 196] on icon at bounding box center [899, 190] width 14 height 14
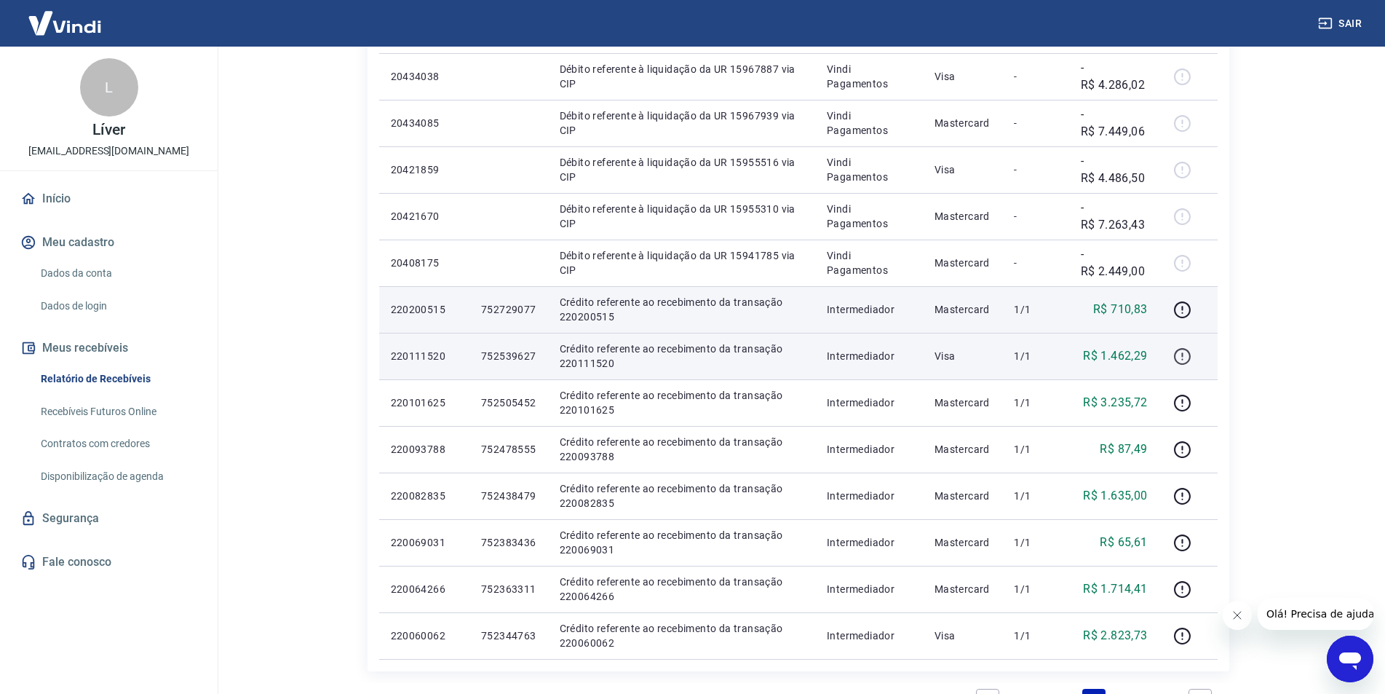
click at [1189, 352] on icon "button" at bounding box center [1182, 356] width 18 height 18
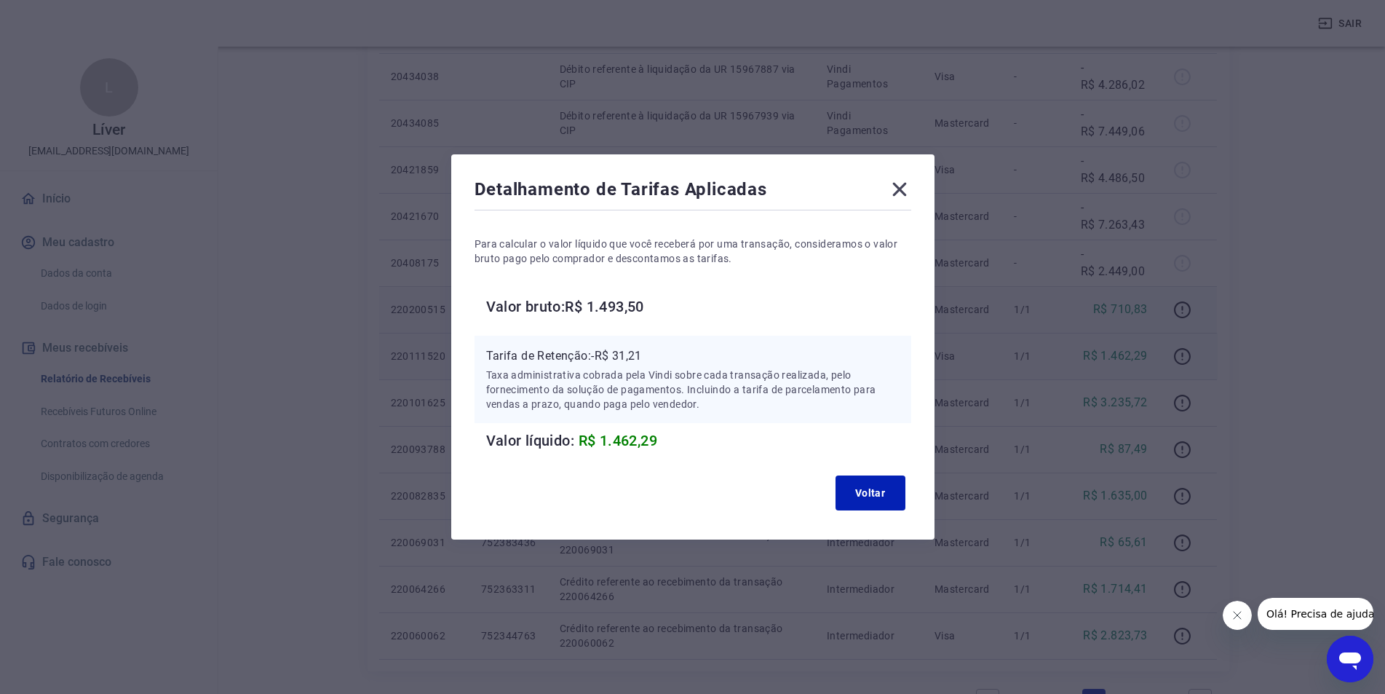
click at [902, 193] on icon at bounding box center [899, 190] width 14 height 14
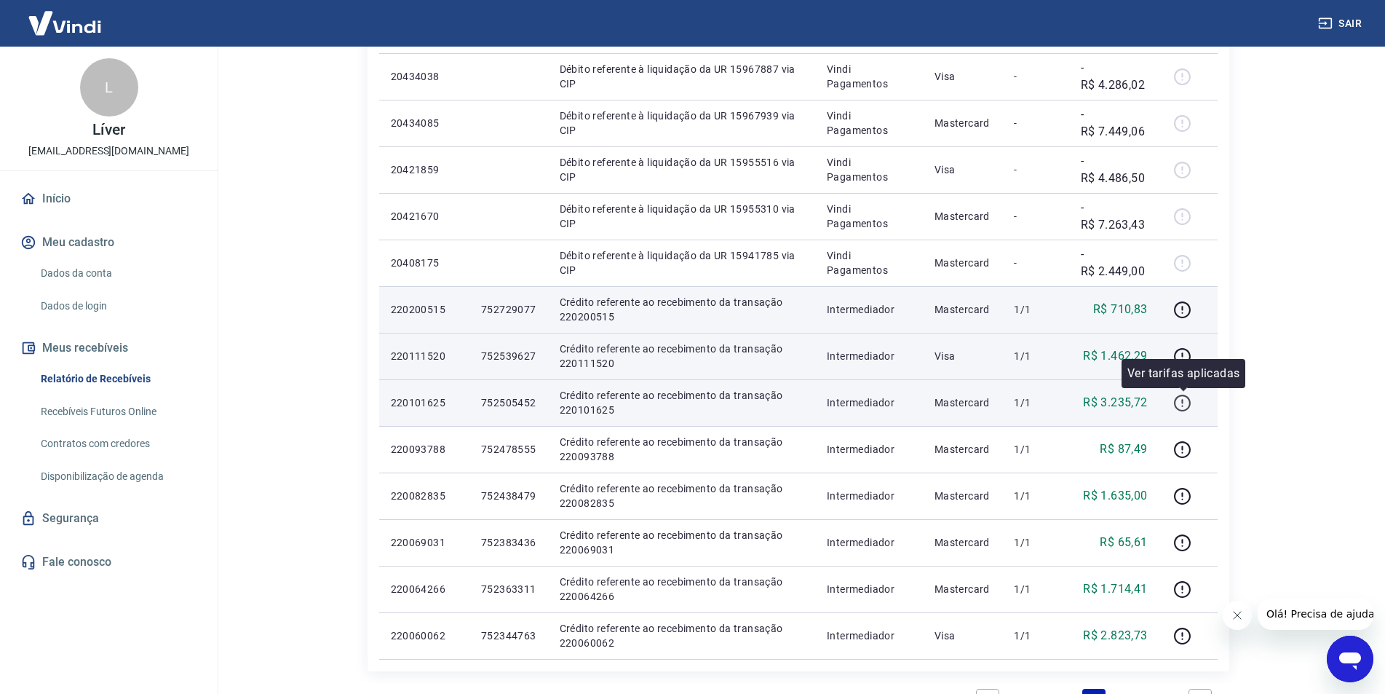
click at [1191, 408] on icon "button" at bounding box center [1182, 403] width 18 height 18
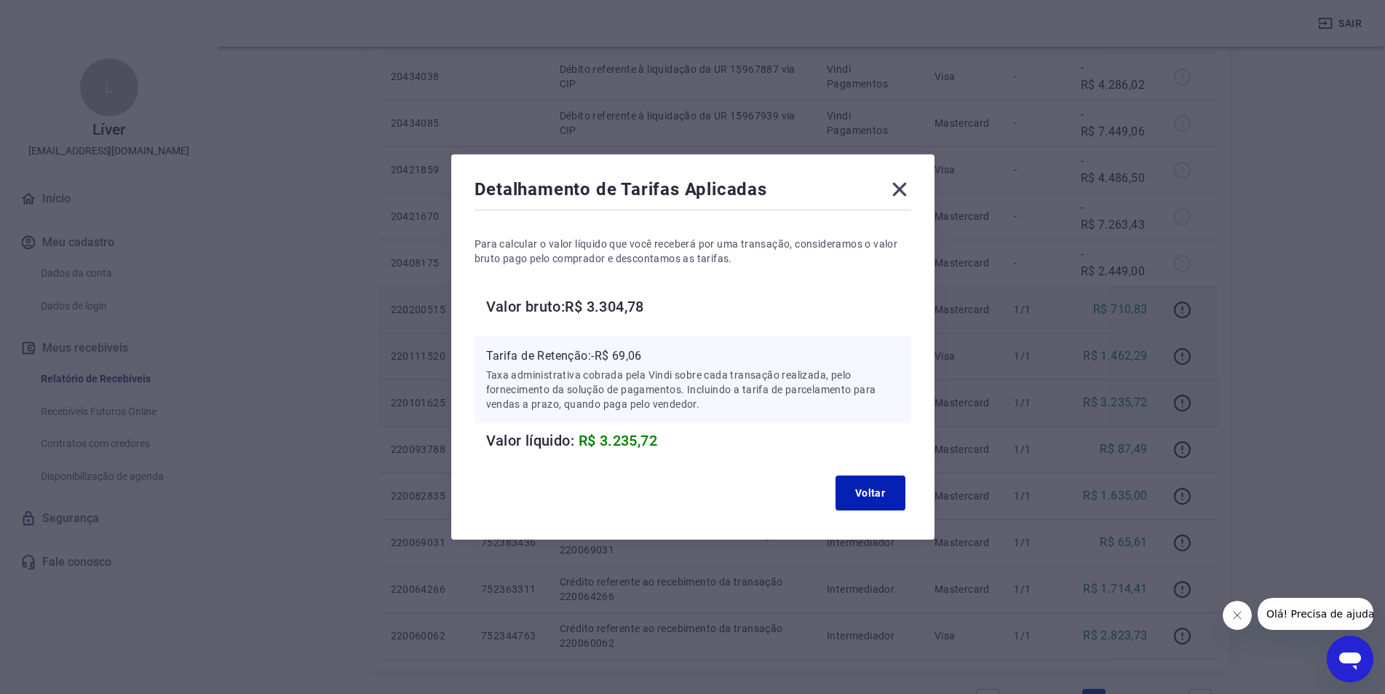
click at [900, 189] on icon at bounding box center [899, 189] width 23 height 23
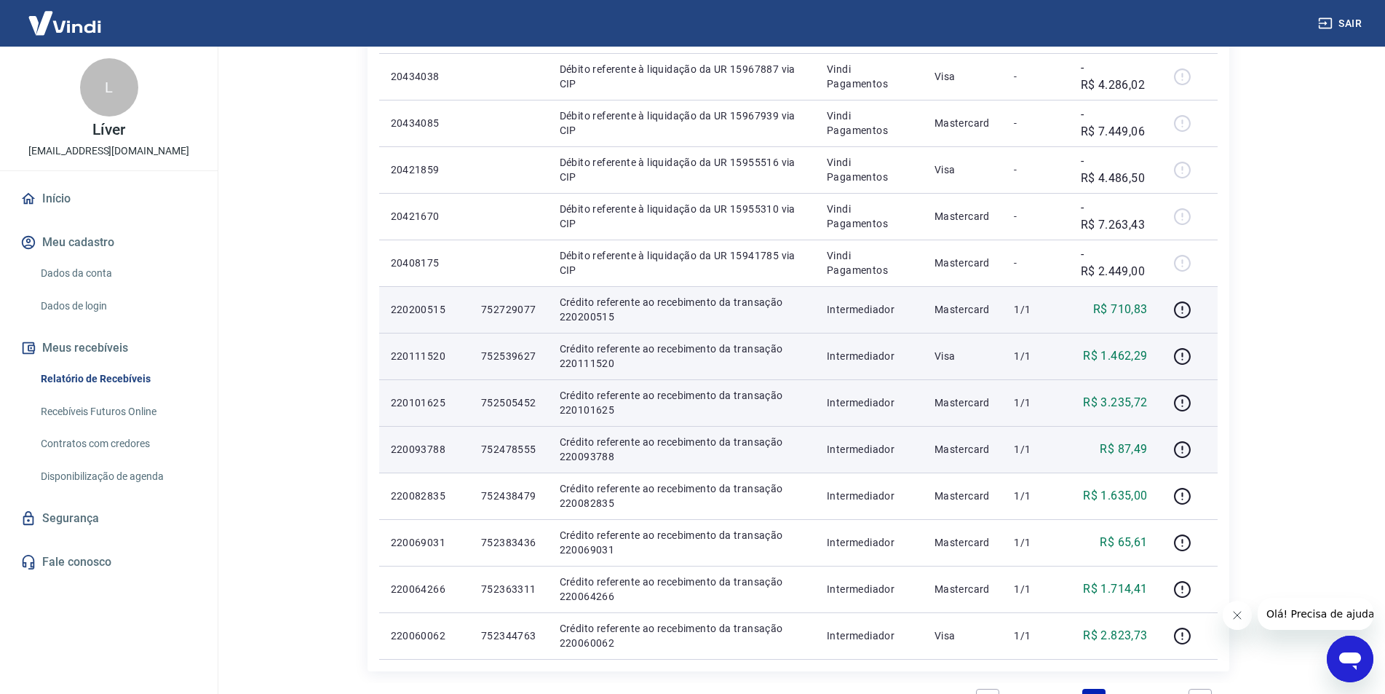
click at [1197, 453] on div at bounding box center [1188, 448] width 35 height 23
click at [1187, 448] on icon "button" at bounding box center [1182, 449] width 18 height 18
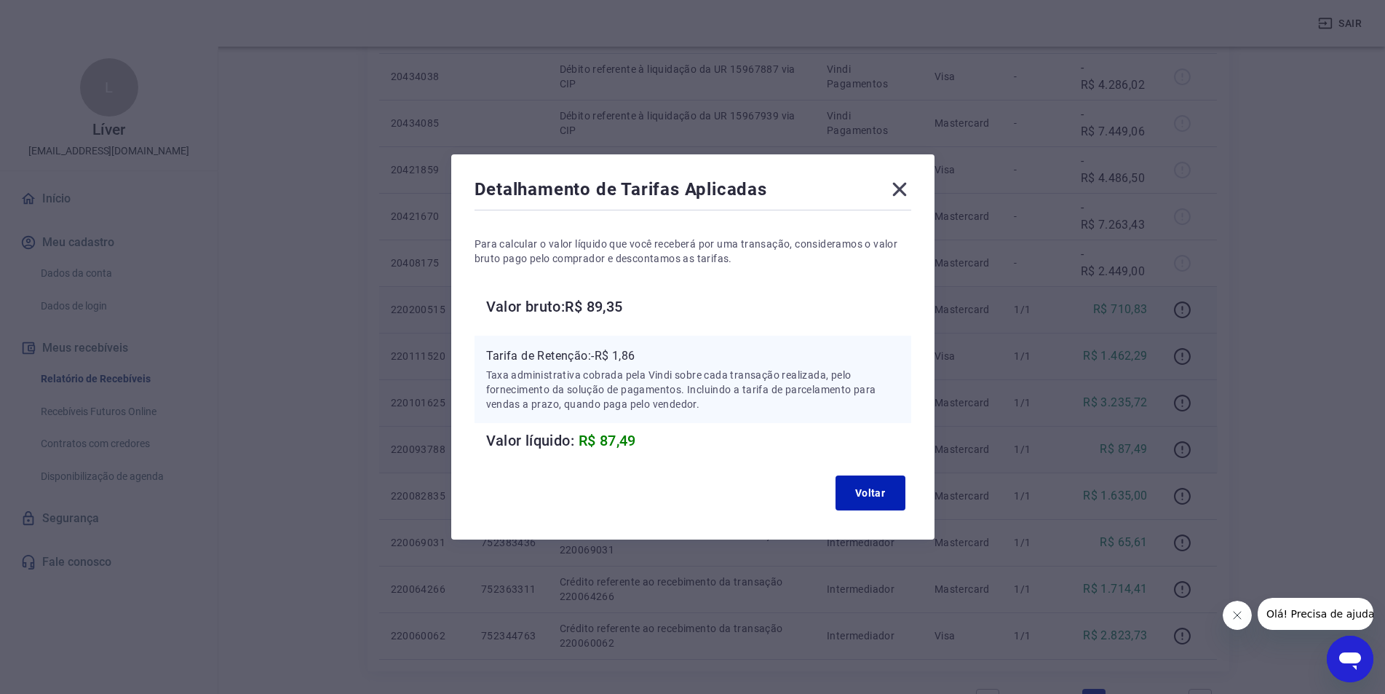
click at [909, 181] on icon at bounding box center [899, 189] width 23 height 23
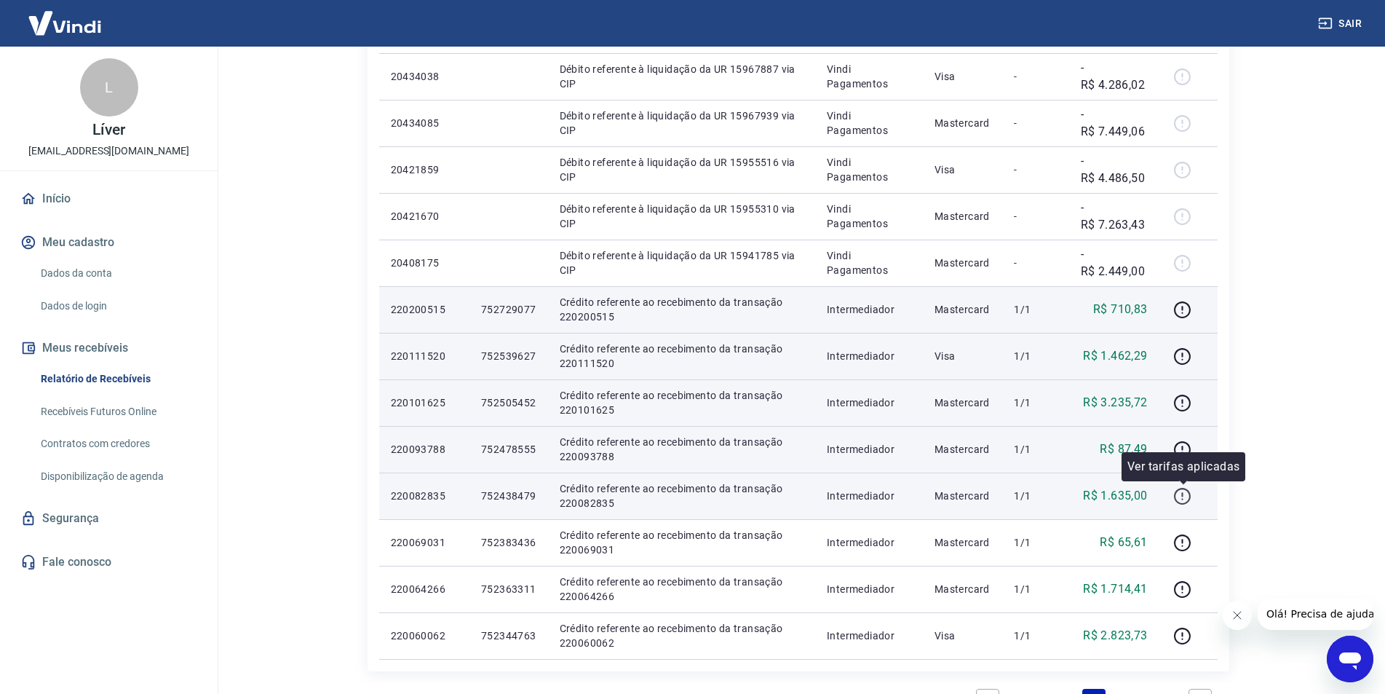
click at [1181, 494] on icon "button" at bounding box center [1182, 496] width 18 height 18
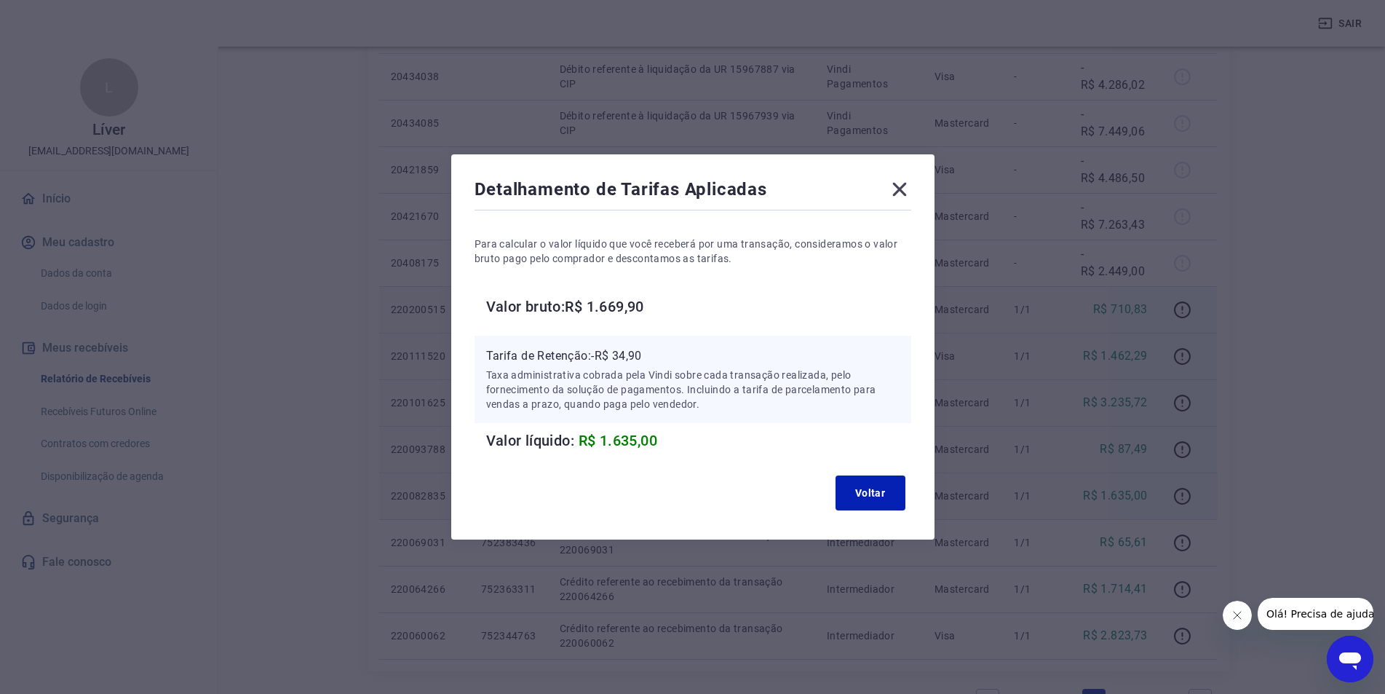
click at [908, 183] on icon at bounding box center [899, 189] width 23 height 23
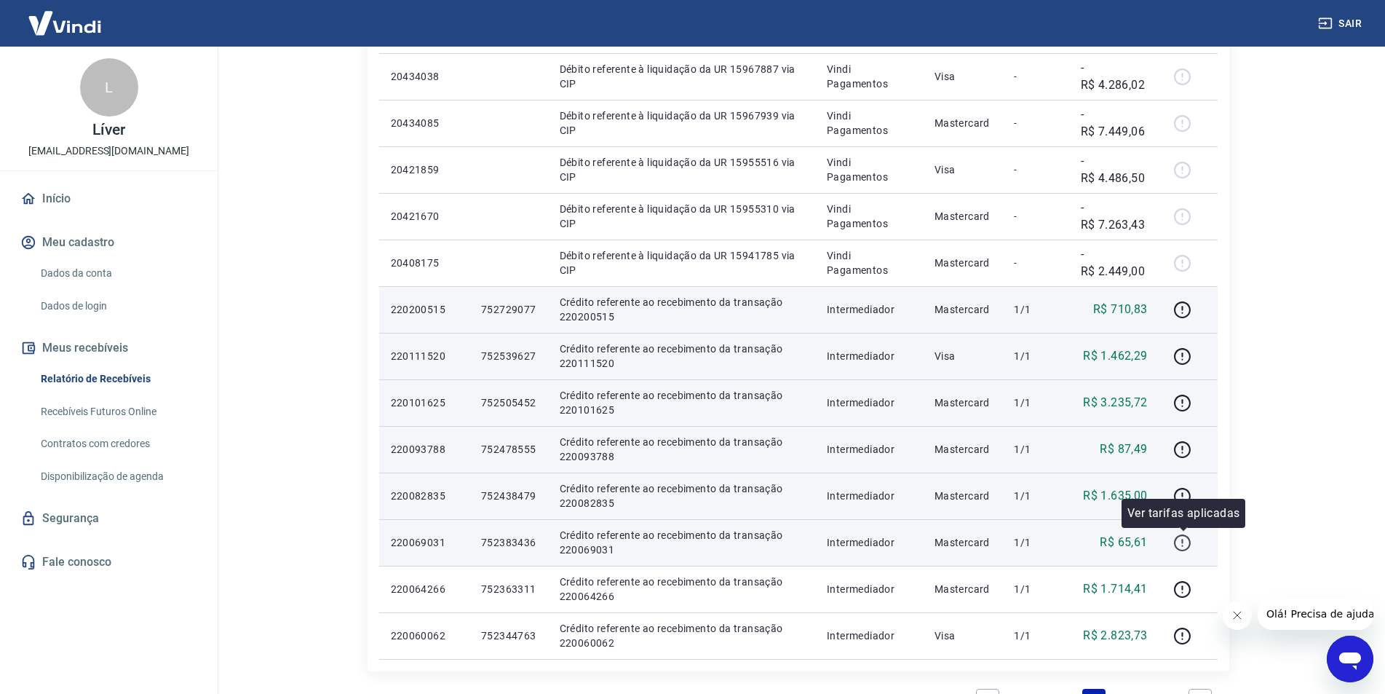
click at [1186, 544] on icon "button" at bounding box center [1182, 542] width 18 height 18
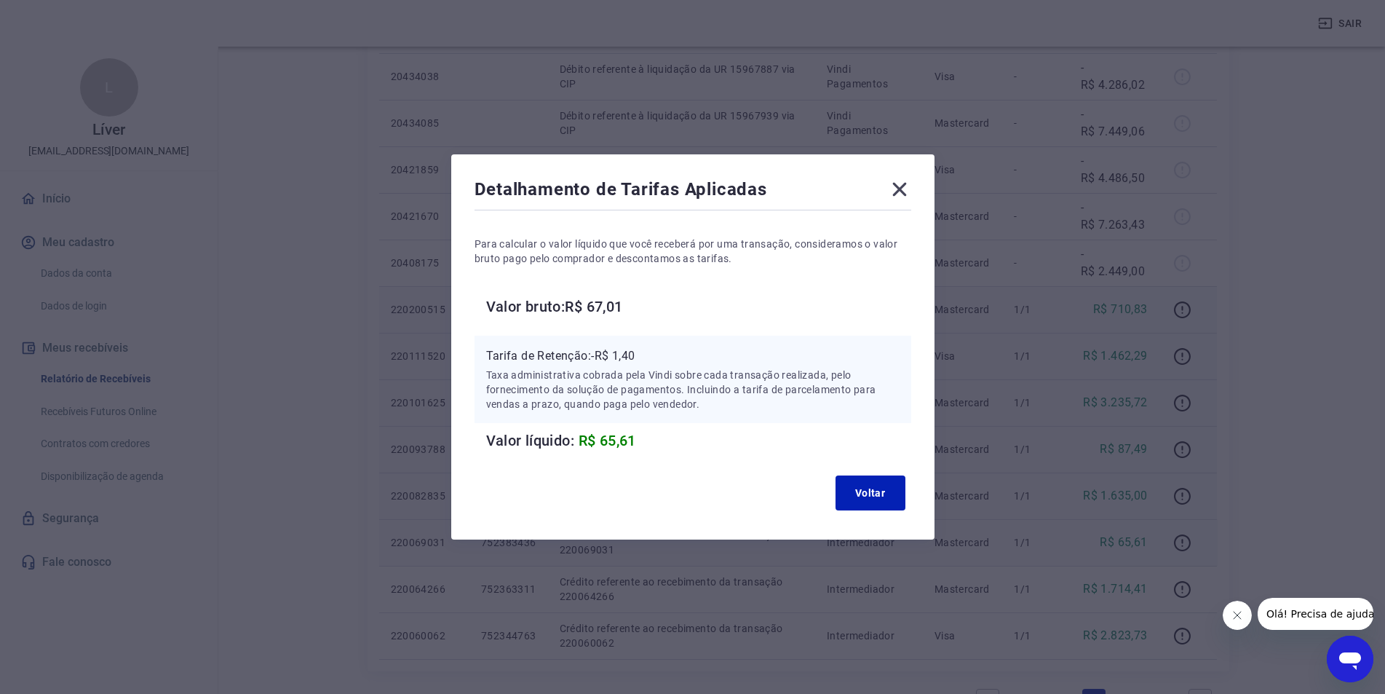
click at [905, 189] on icon at bounding box center [899, 190] width 14 height 14
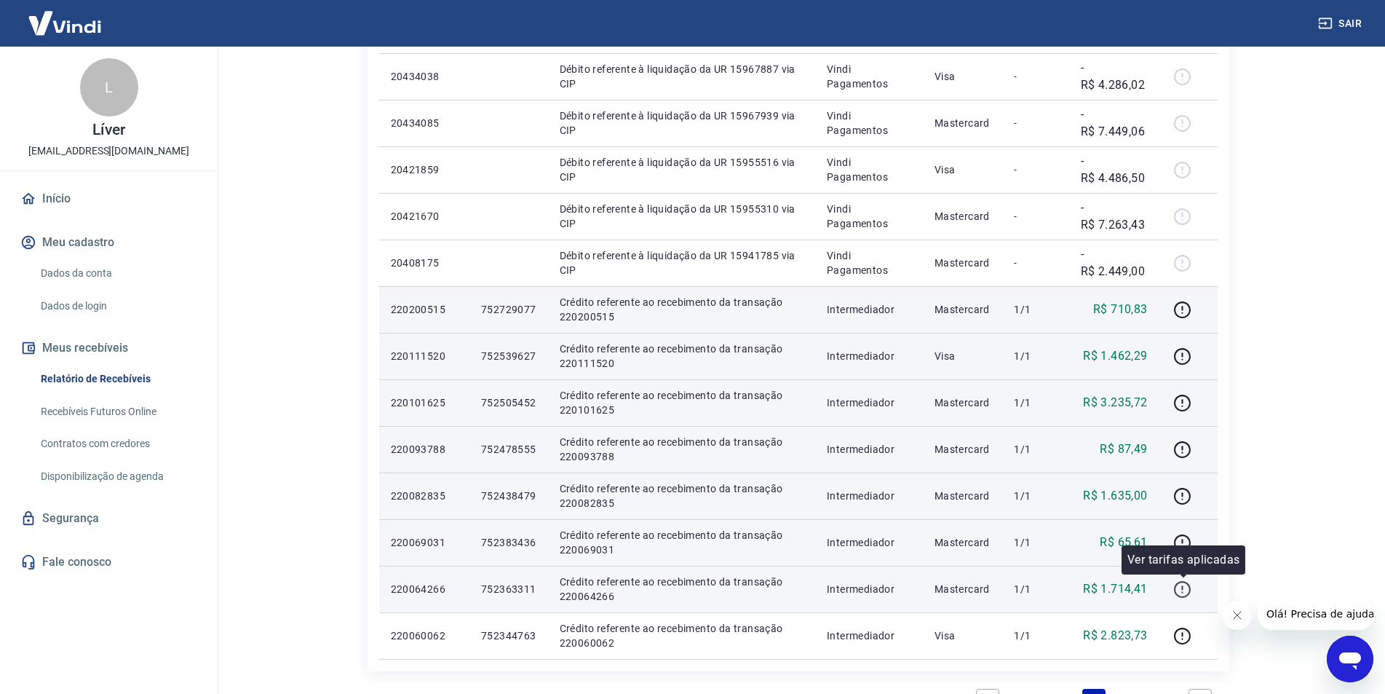
click at [1180, 584] on icon "button" at bounding box center [1182, 589] width 18 height 18
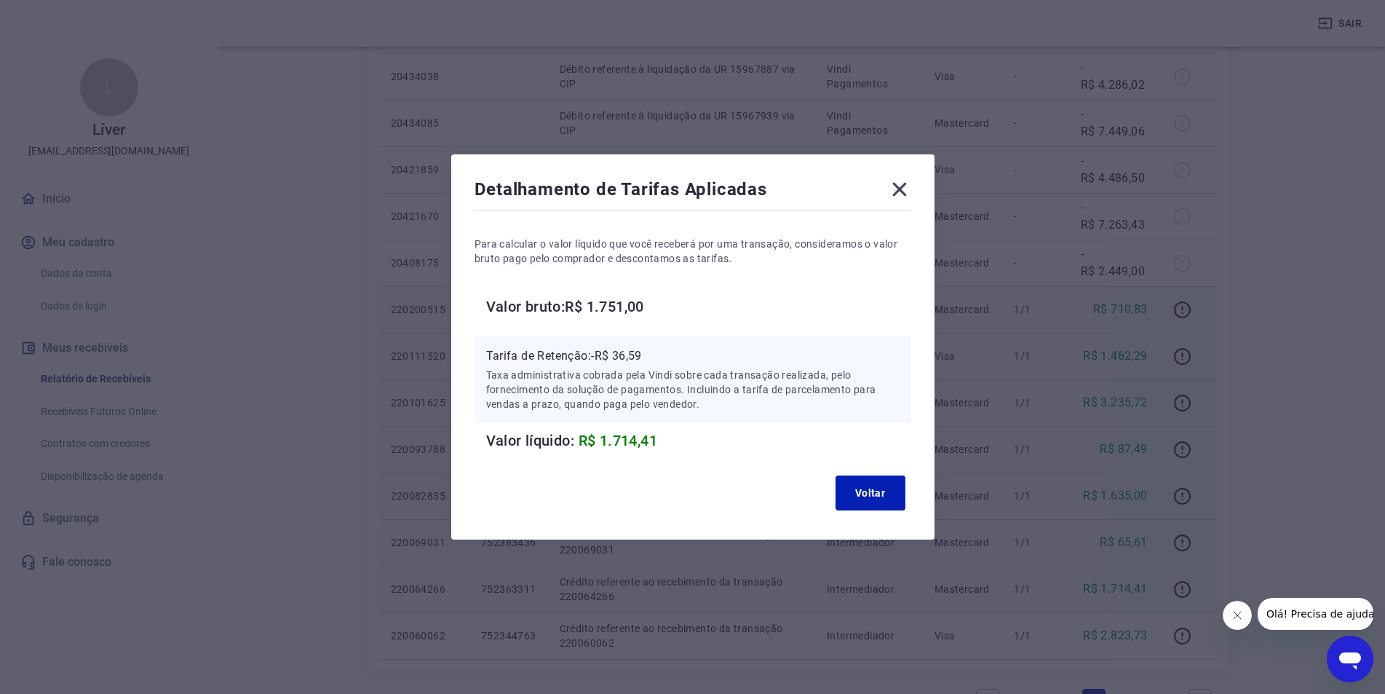
click at [904, 194] on icon at bounding box center [899, 189] width 23 height 23
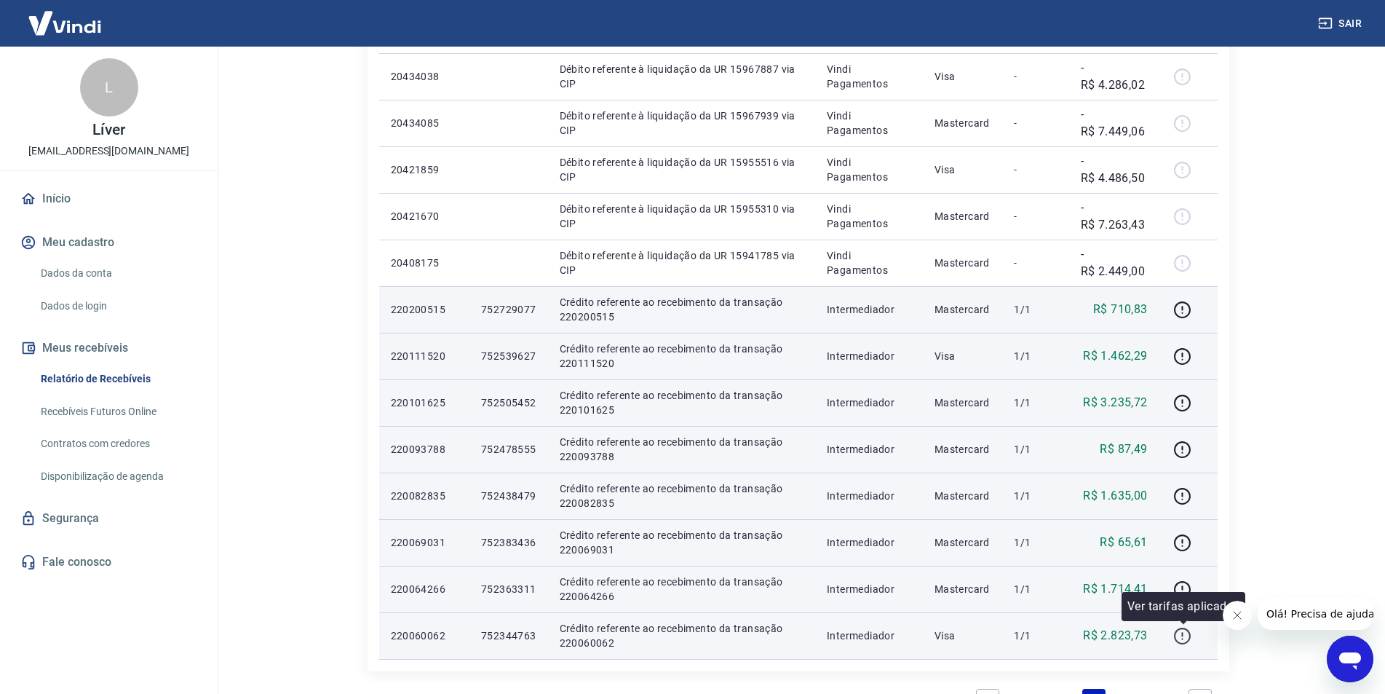
click at [1182, 630] on icon "button" at bounding box center [1182, 636] width 18 height 18
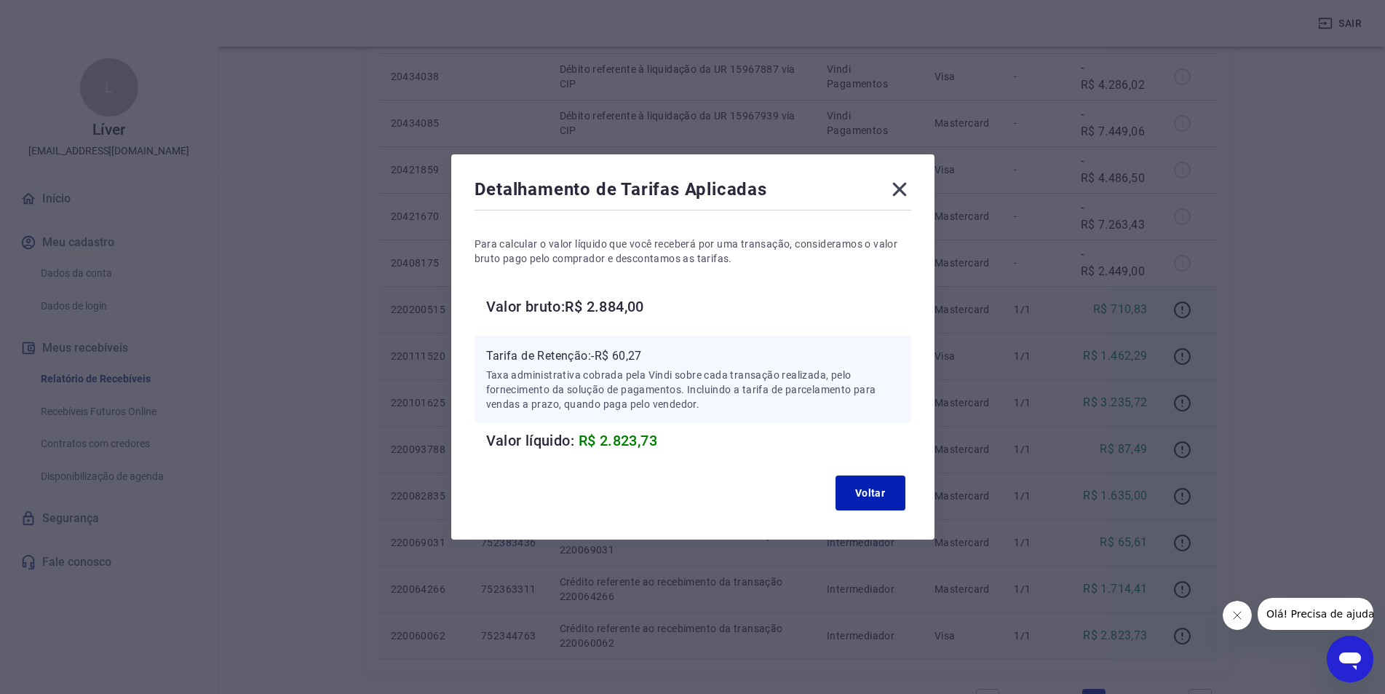
click at [906, 189] on icon at bounding box center [899, 190] width 14 height 14
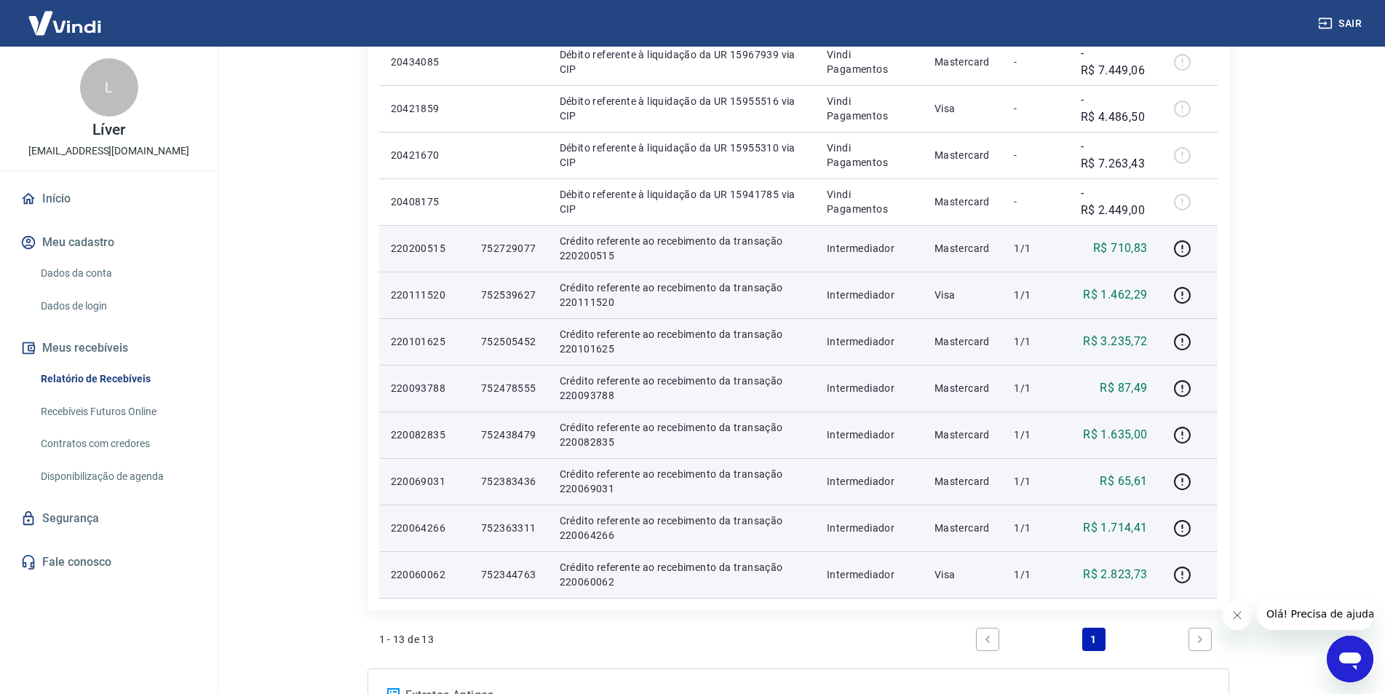
scroll to position [437, 0]
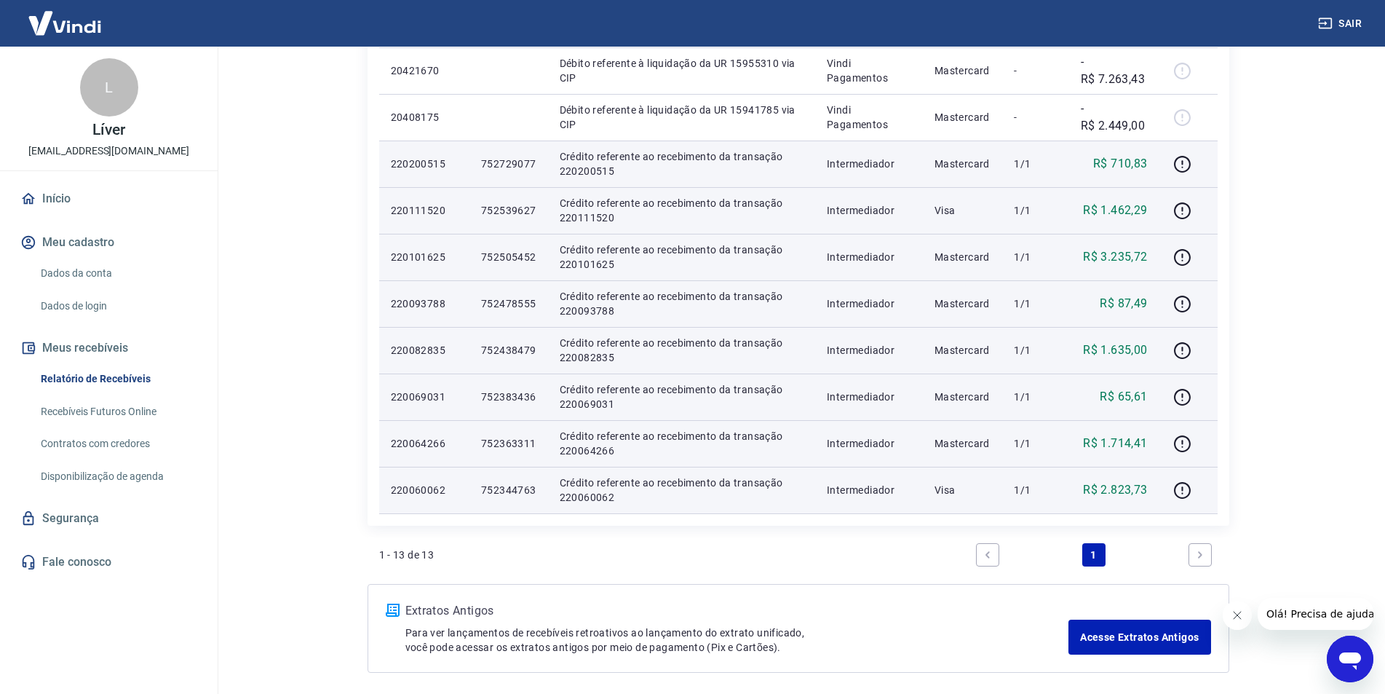
click at [1209, 549] on link "Next page" at bounding box center [1199, 554] width 23 height 23
